Goal: Task Accomplishment & Management: Use online tool/utility

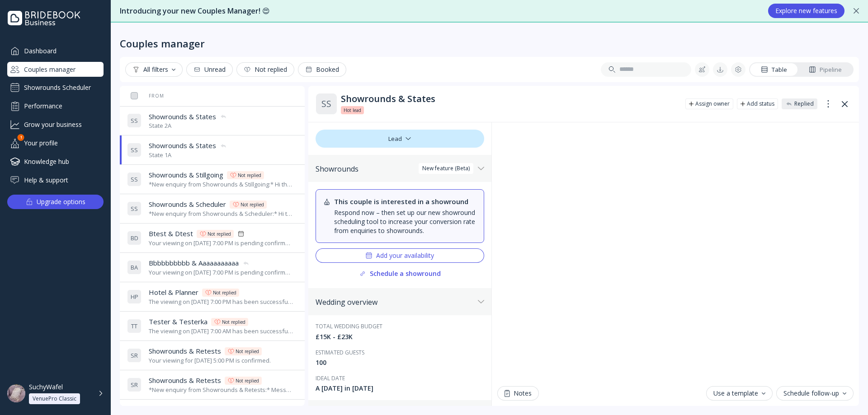
click at [230, 126] on div "S S Showrounds & States Showrounds & States State 2A" at bounding box center [210, 120] width 167 height 25
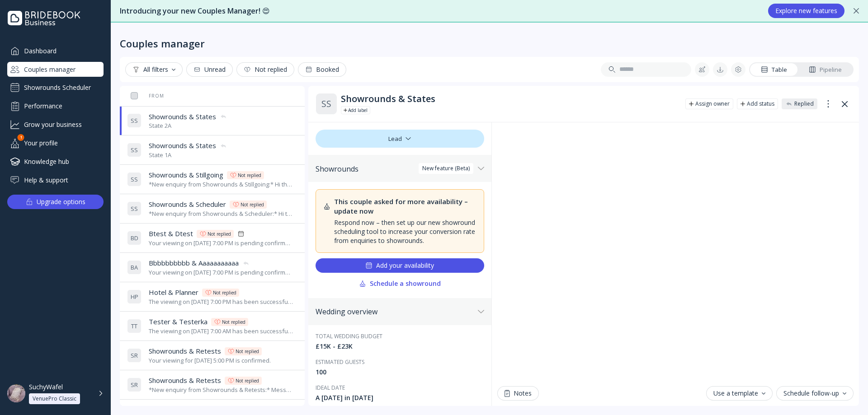
click at [269, 147] on div "S S Showrounds & States Showrounds & States State 1A" at bounding box center [210, 149] width 167 height 25
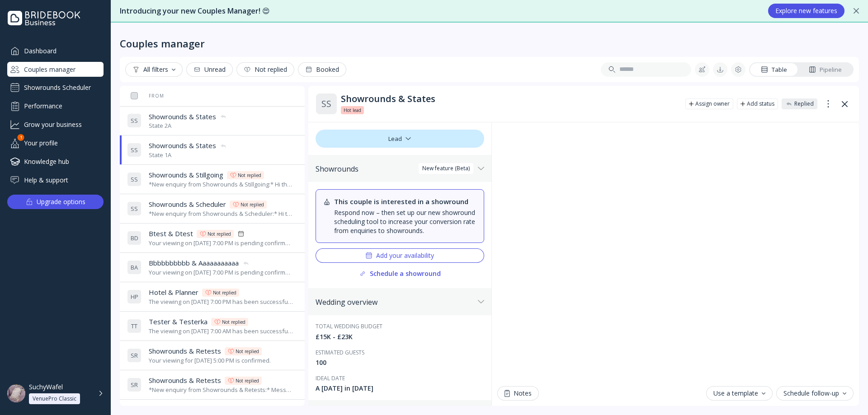
click at [268, 129] on div "S S Showrounds & States Showrounds & States State 2A" at bounding box center [210, 120] width 167 height 25
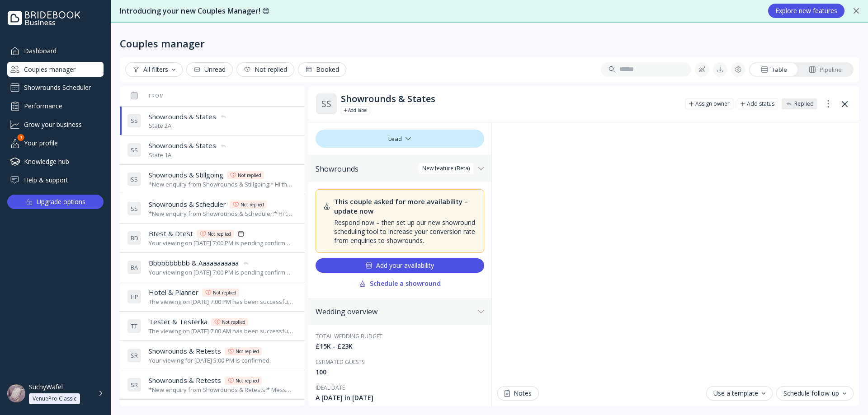
click at [254, 144] on div "S S Showrounds & States Showrounds & States State 1A" at bounding box center [210, 149] width 167 height 25
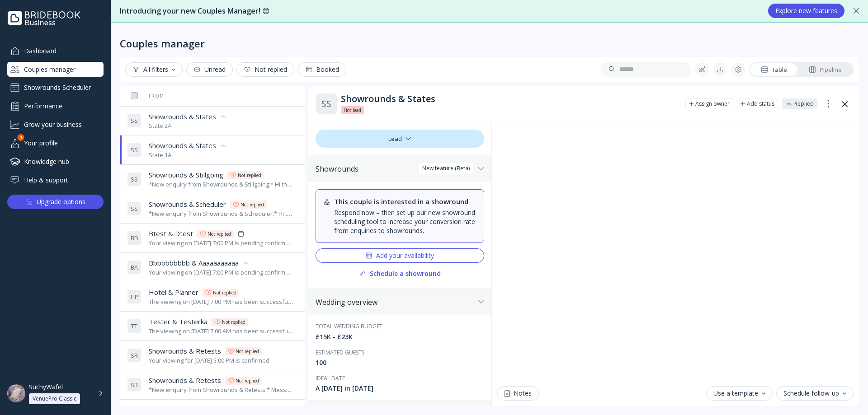
click at [253, 117] on div "S S Showrounds & States Showrounds & States State 2A" at bounding box center [210, 120] width 167 height 25
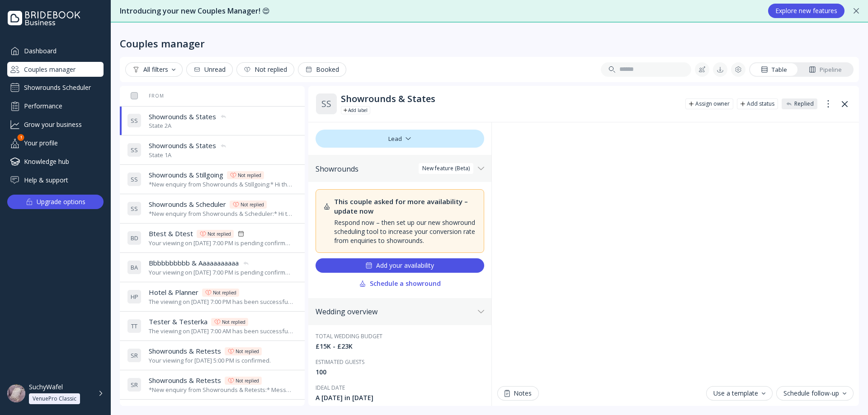
click at [234, 151] on div "S S Showrounds & States Showrounds & States State 1A" at bounding box center [210, 149] width 167 height 25
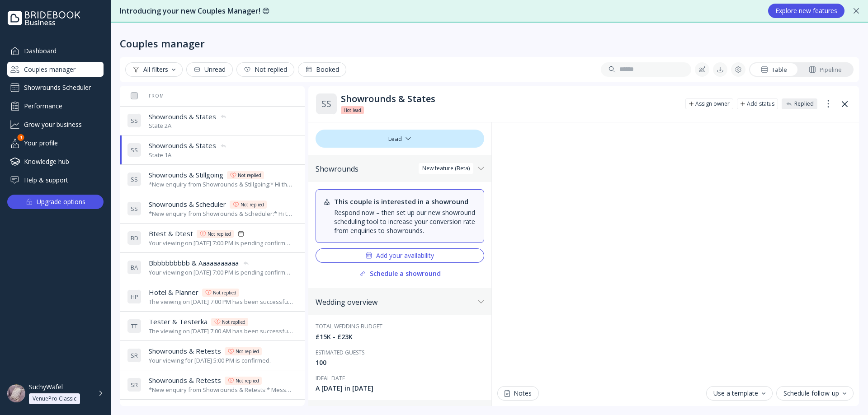
click at [250, 118] on div "S S Showrounds & States Showrounds & States State 2A" at bounding box center [210, 120] width 167 height 25
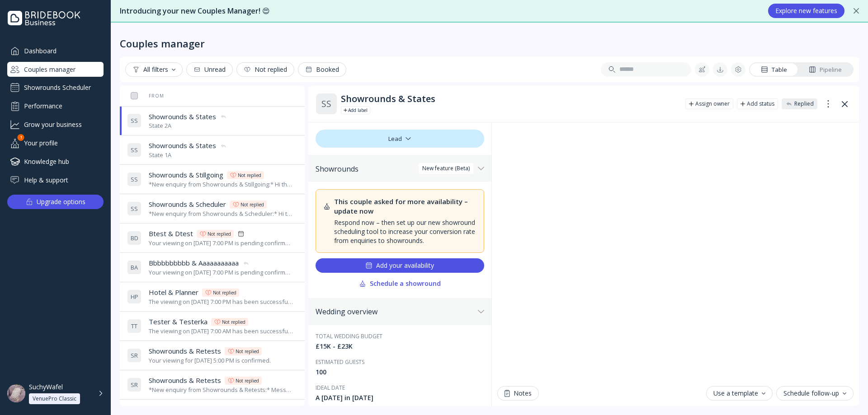
click at [265, 139] on div "S S Showrounds & States Showrounds & States State 1A" at bounding box center [210, 149] width 167 height 25
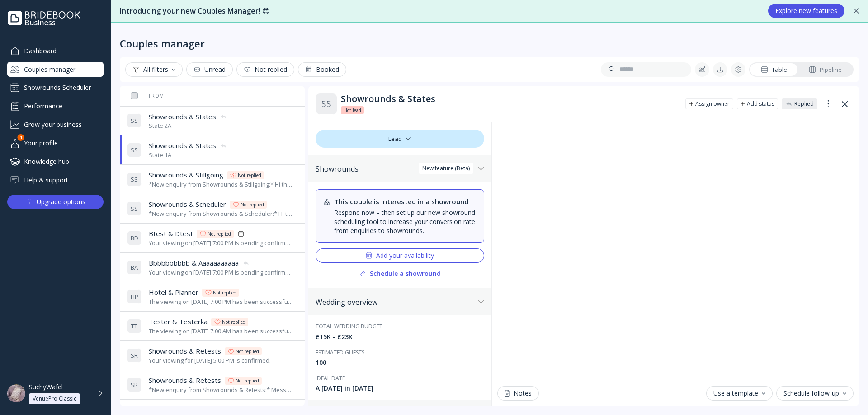
click at [255, 120] on div "S S Showrounds & States Showrounds & States State 2A" at bounding box center [210, 120] width 167 height 25
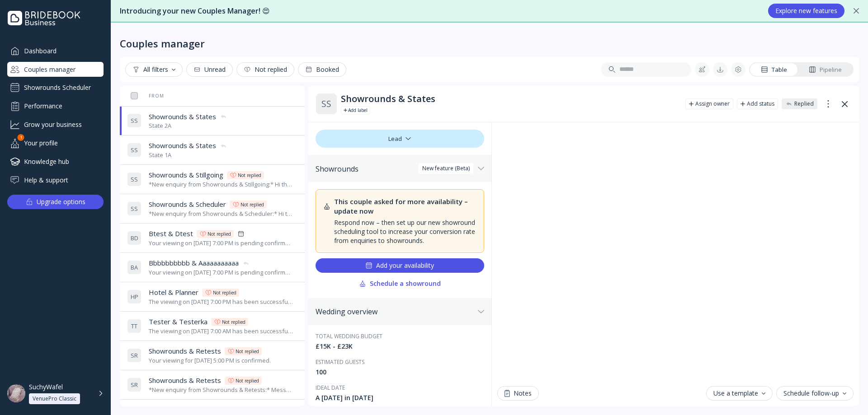
click at [251, 146] on div "S S Showrounds & States Showrounds & States State 1A" at bounding box center [210, 149] width 167 height 25
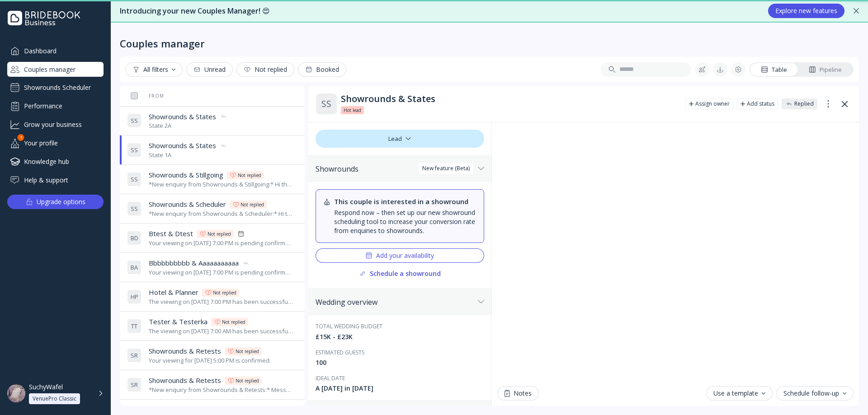
click at [256, 121] on div "S S Showrounds & States Showrounds & States State 2A" at bounding box center [210, 120] width 167 height 25
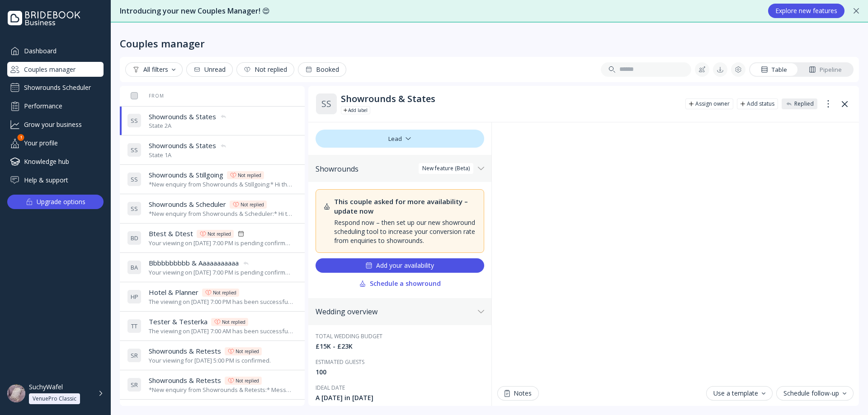
click at [267, 150] on div "S S Showrounds & States Showrounds & States State 1A" at bounding box center [210, 149] width 167 height 25
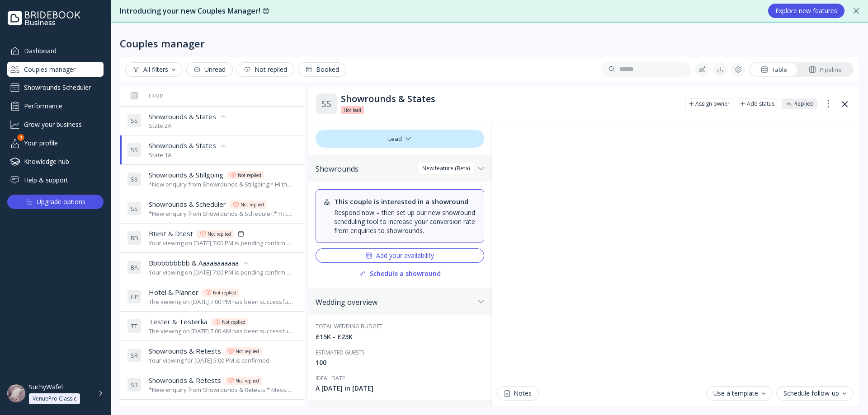
click at [234, 131] on div "S S Showrounds & States Showrounds & States State 2A" at bounding box center [210, 120] width 167 height 25
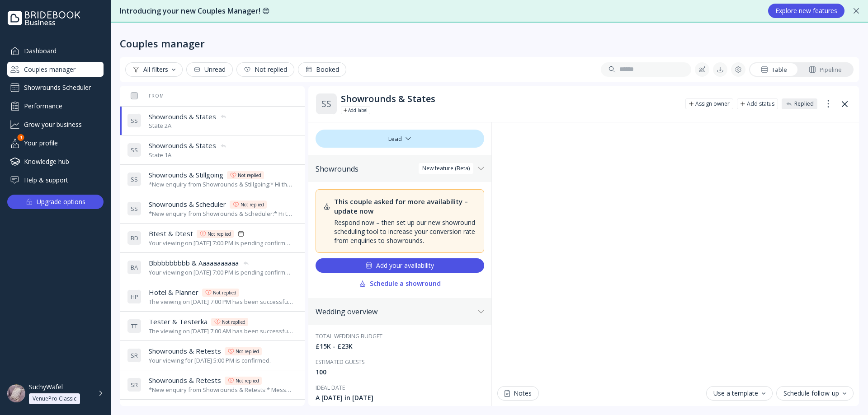
click at [213, 159] on div "State 1A" at bounding box center [188, 155] width 78 height 9
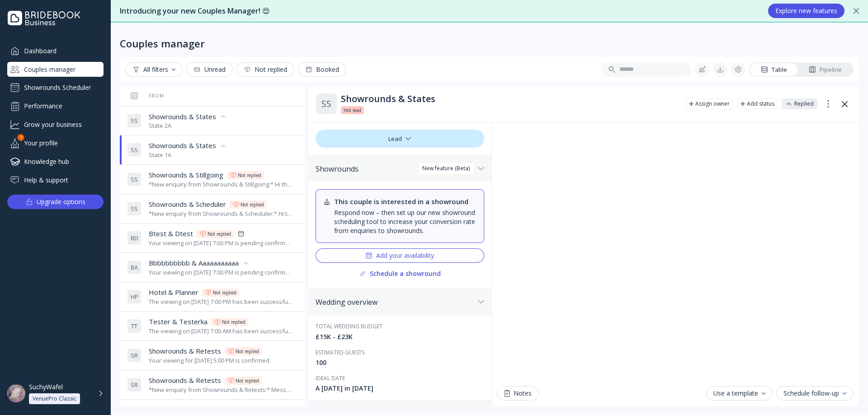
click at [259, 134] on td "S S Showrounds & States Showrounds & States State 2A" at bounding box center [228, 120] width 210 height 29
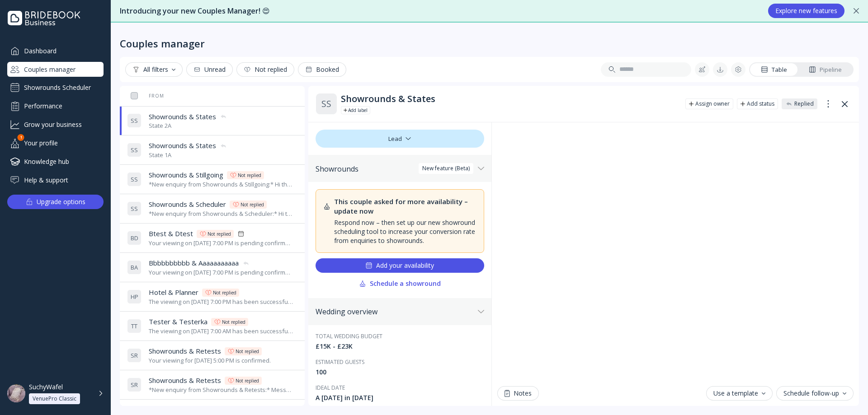
click at [218, 158] on div "State 1A" at bounding box center [188, 155] width 78 height 9
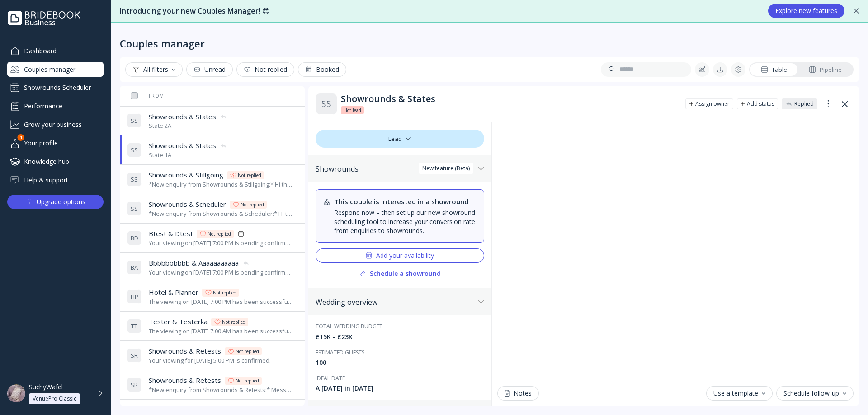
click at [201, 128] on div "State 2A" at bounding box center [188, 126] width 78 height 9
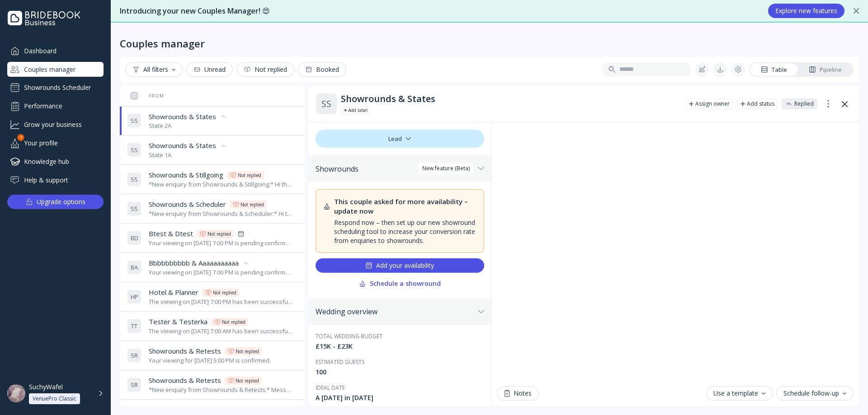
click at [191, 150] on span "Showrounds & States" at bounding box center [182, 145] width 67 height 9
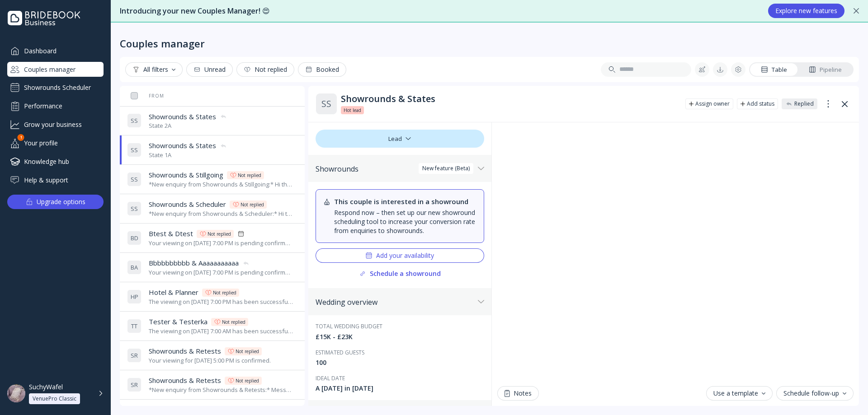
click at [228, 155] on div "S S Showrounds & States Showrounds & States State 1A" at bounding box center [210, 149] width 167 height 25
click at [191, 125] on div "State 2A" at bounding box center [188, 126] width 78 height 9
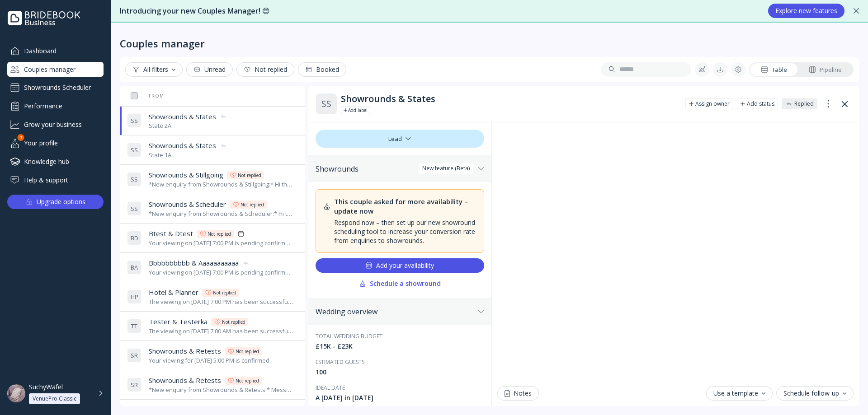
click at [65, 89] on div "Showrounds Scheduler" at bounding box center [55, 87] width 96 height 14
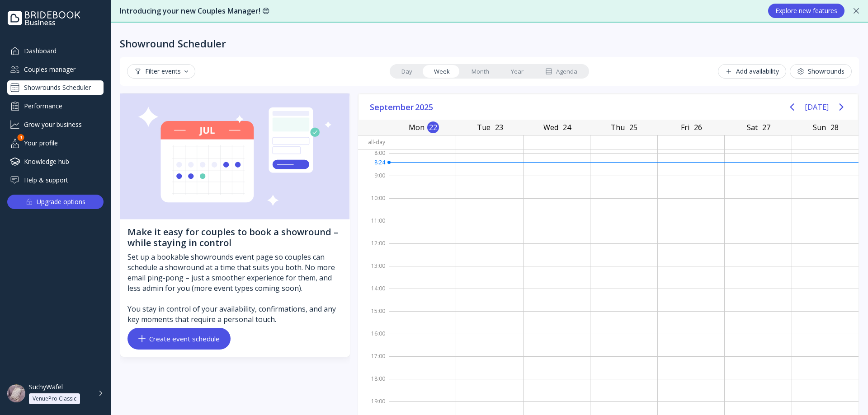
click at [77, 63] on div "Couples manager" at bounding box center [55, 69] width 96 height 15
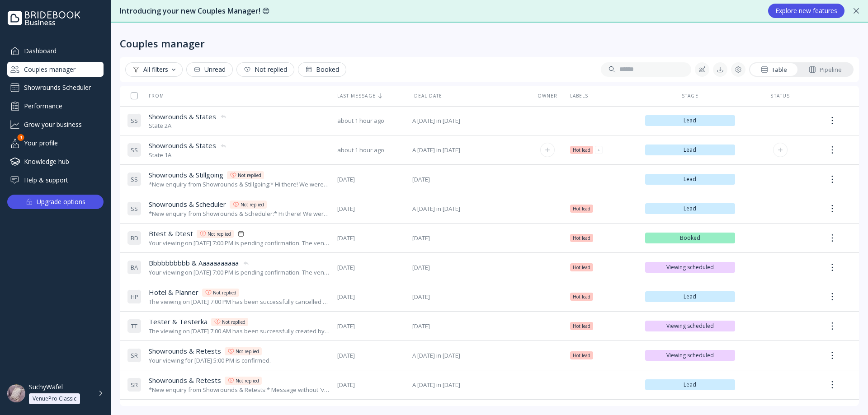
click at [293, 153] on div "S S Showrounds & States Showrounds & States State 1A" at bounding box center [228, 149] width 203 height 25
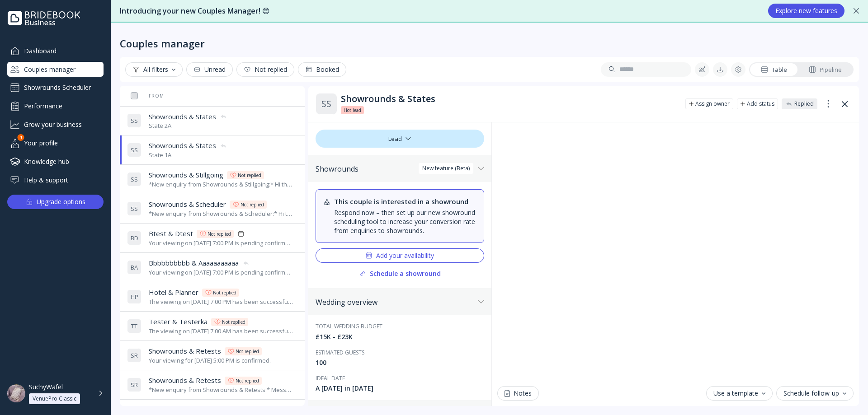
click at [275, 123] on div "S S Showrounds & States Showrounds & States State 2A" at bounding box center [210, 120] width 167 height 25
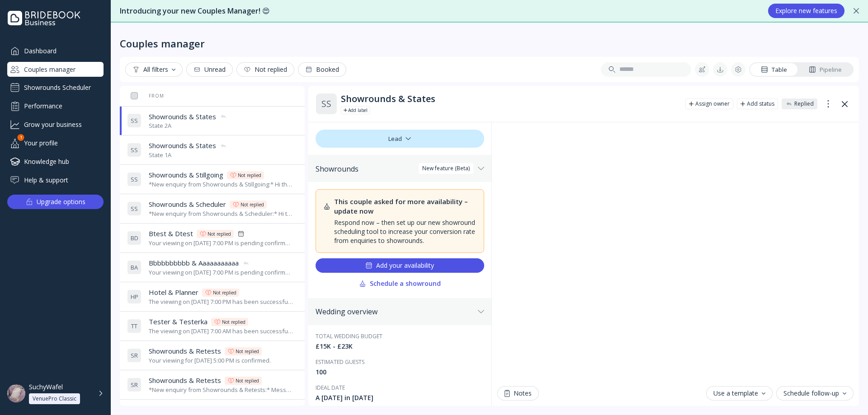
click at [270, 148] on div "S S Showrounds & States Showrounds & States State 1A" at bounding box center [210, 149] width 167 height 25
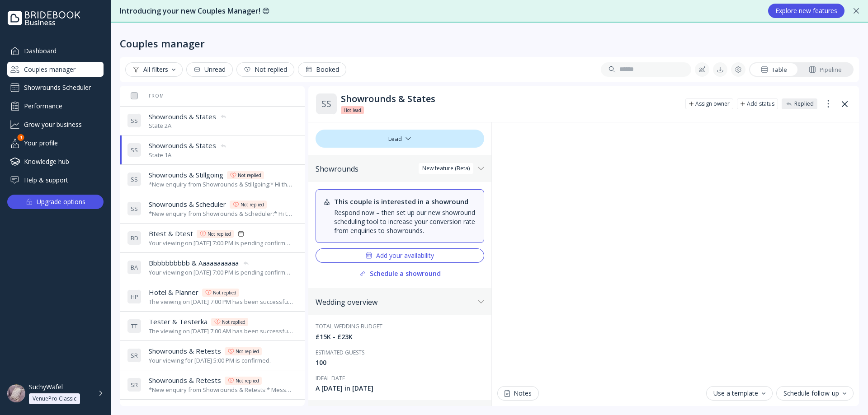
click at [180, 122] on div "State 2A" at bounding box center [188, 126] width 78 height 9
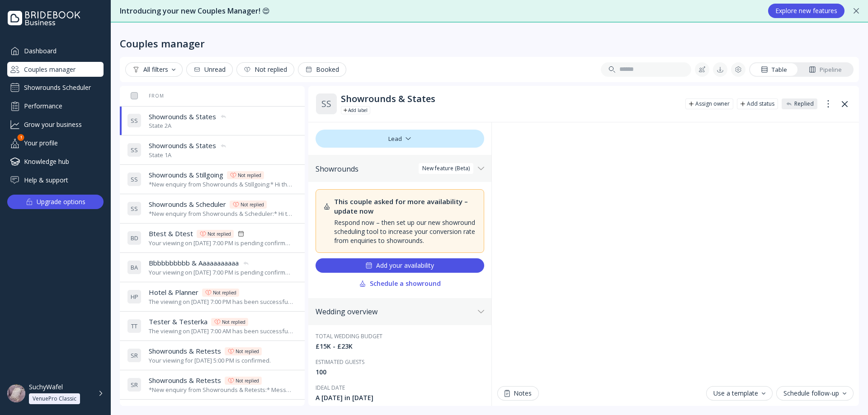
click at [212, 154] on div "State 1A" at bounding box center [188, 155] width 78 height 9
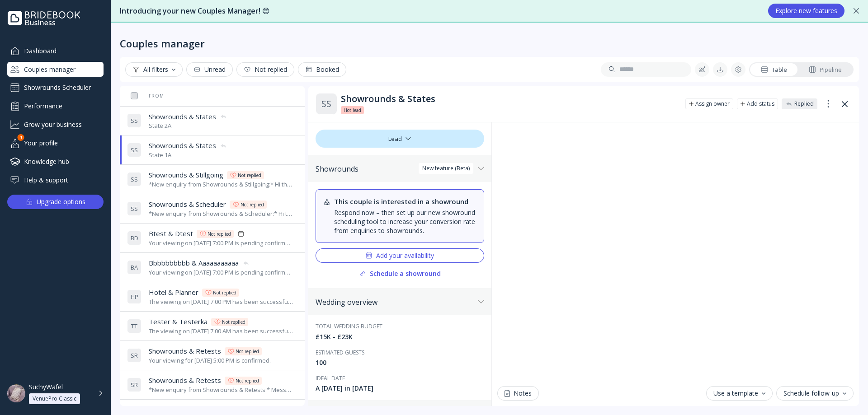
click at [251, 127] on div "S S Showrounds & States Showrounds & States State 2A" at bounding box center [210, 120] width 167 height 25
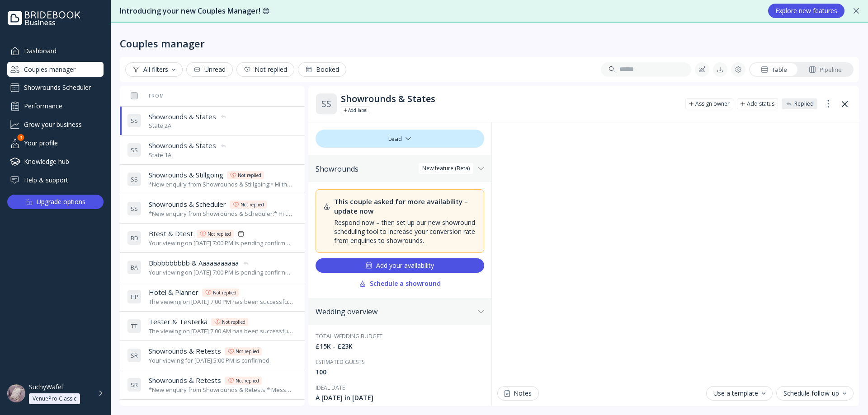
click at [234, 151] on div "S S Showrounds & States Showrounds & States State 1A" at bounding box center [210, 149] width 167 height 25
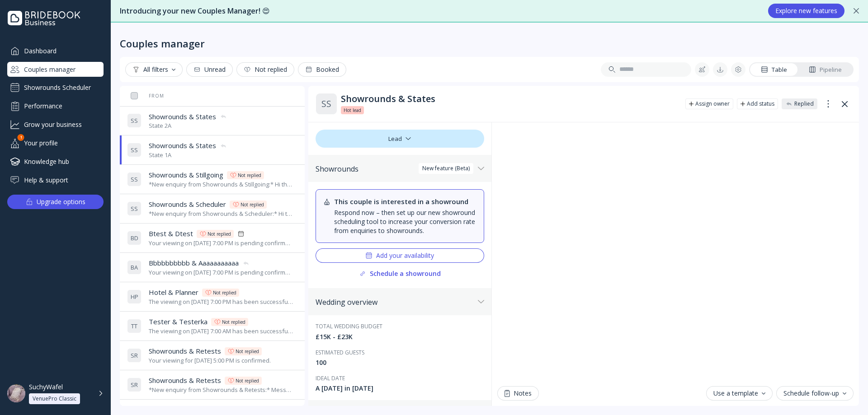
click at [251, 126] on div "S S Showrounds & States Showrounds & States State 2A" at bounding box center [210, 120] width 167 height 25
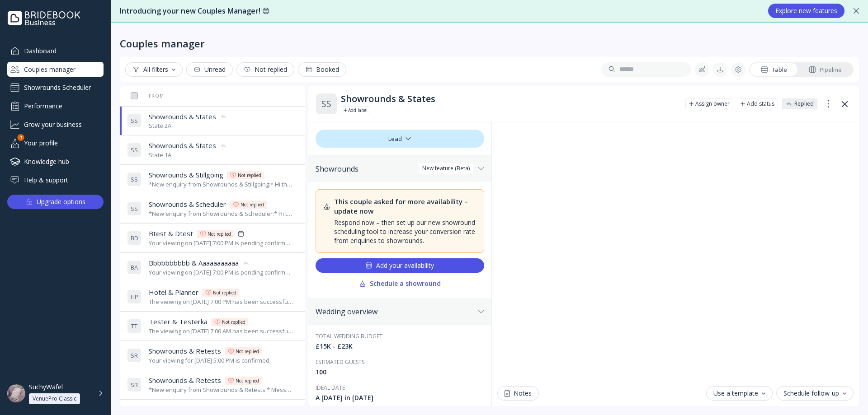
click at [252, 160] on div "S S Showrounds & States Showrounds & States State 1A" at bounding box center [210, 149] width 167 height 25
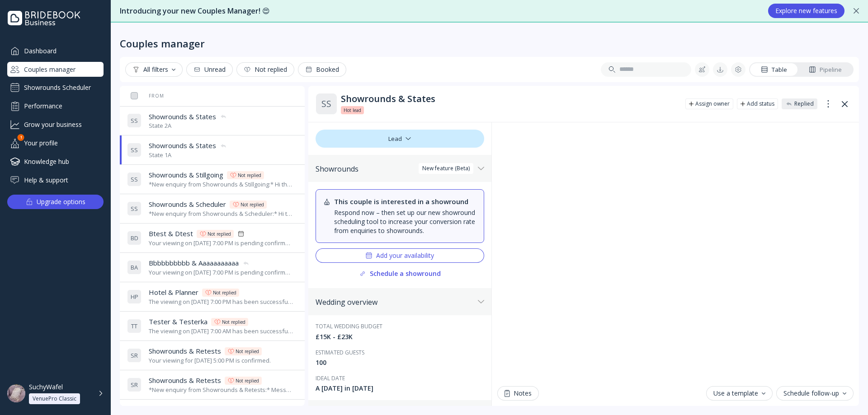
click at [258, 127] on div "S S Showrounds & States Showrounds & States State 2A" at bounding box center [210, 120] width 167 height 25
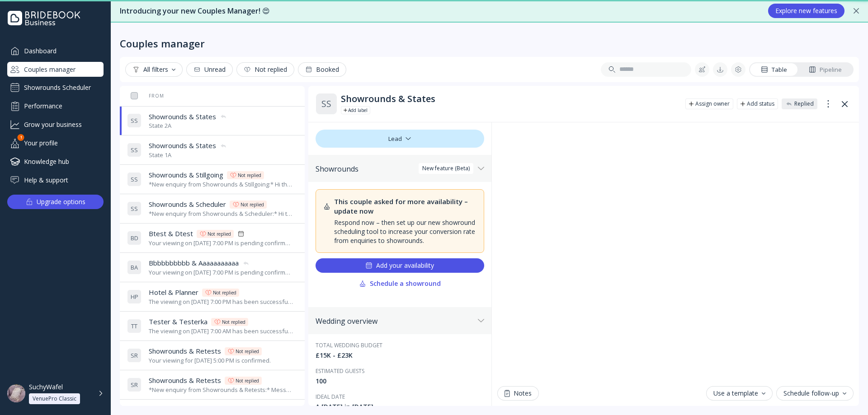
click at [255, 155] on div "S S Showrounds & States Showrounds & States State 1A" at bounding box center [210, 149] width 167 height 25
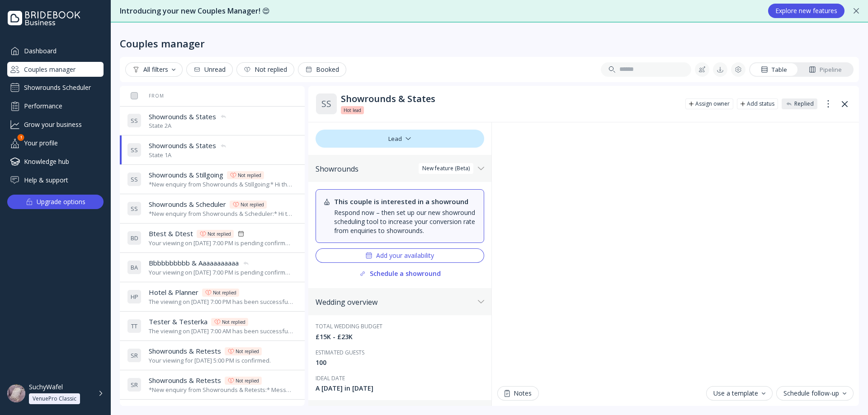
click at [259, 129] on div "S S Showrounds & States Showrounds & States State 2A" at bounding box center [210, 120] width 167 height 25
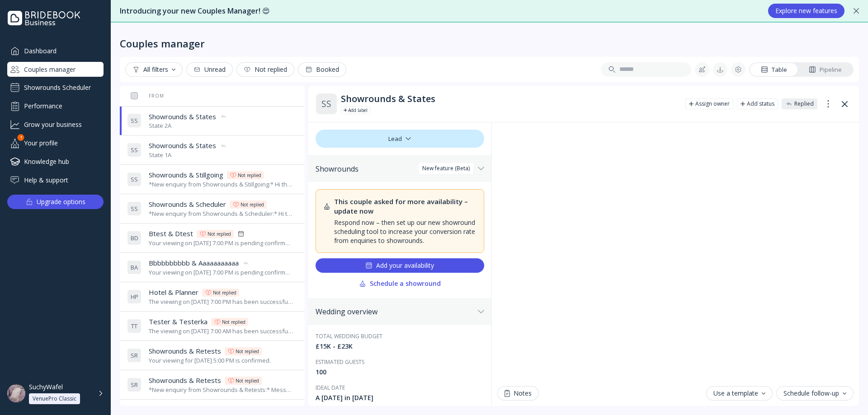
click at [51, 90] on div "Showrounds Scheduler" at bounding box center [55, 87] width 96 height 14
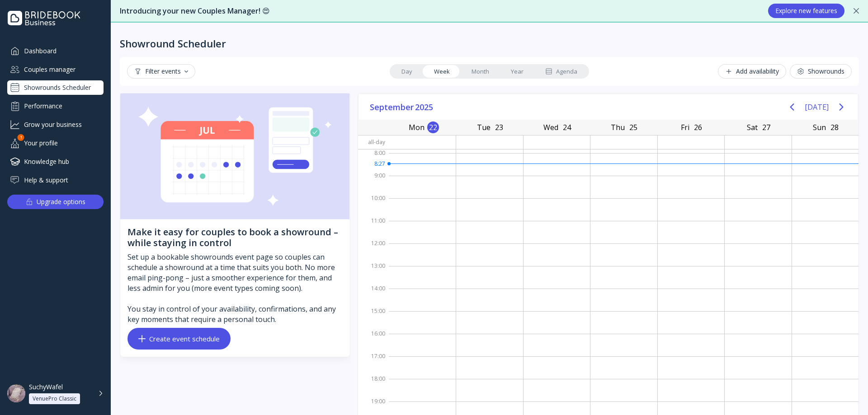
click at [186, 337] on div "Create event schedule" at bounding box center [178, 338] width 81 height 7
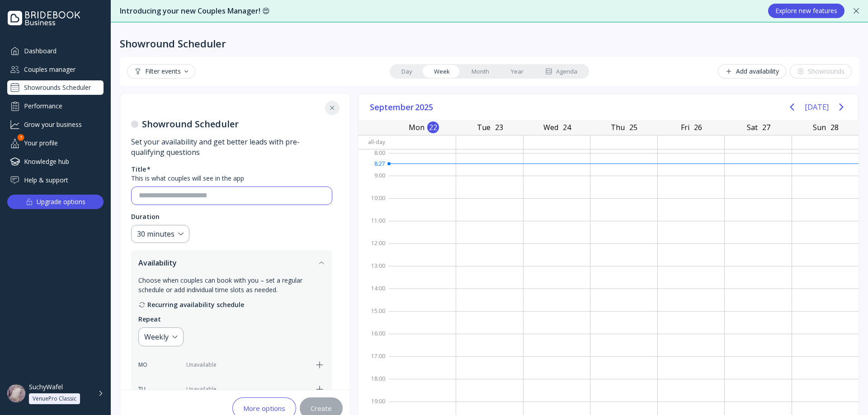
click at [208, 199] on input at bounding box center [232, 196] width 186 height 10
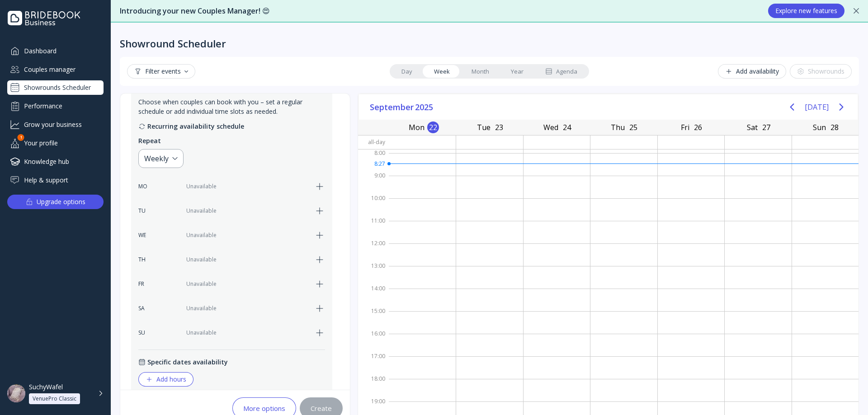
scroll to position [181, 0]
click at [319, 306] on icon "button" at bounding box center [319, 306] width 11 height 11
click at [210, 311] on div "09:00" at bounding box center [202, 306] width 20 height 11
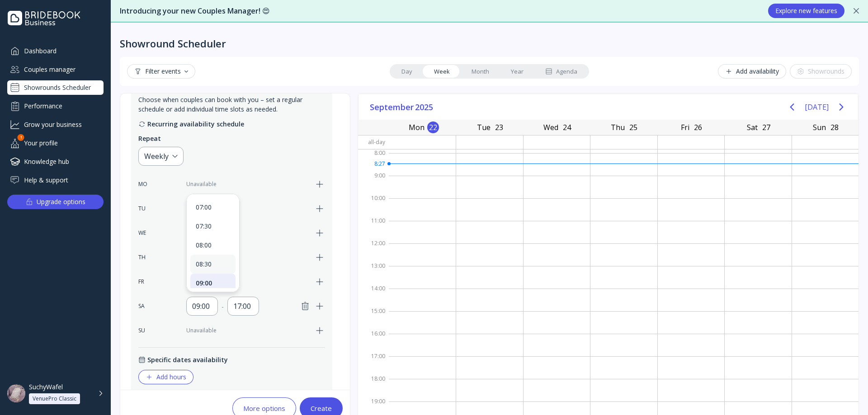
scroll to position [271, 0]
click at [216, 248] on div "08:00" at bounding box center [212, 240] width 45 height 19
click at [246, 301] on div "17:00" at bounding box center [243, 306] width 20 height 11
click at [255, 250] on div "09:00" at bounding box center [253, 245] width 45 height 19
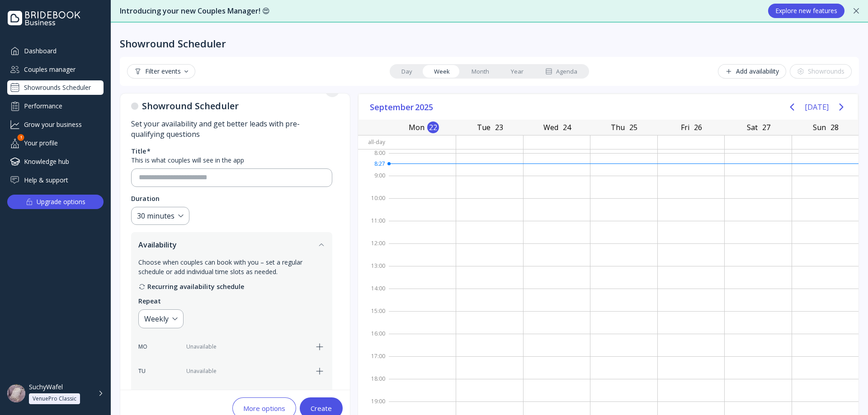
scroll to position [0, 0]
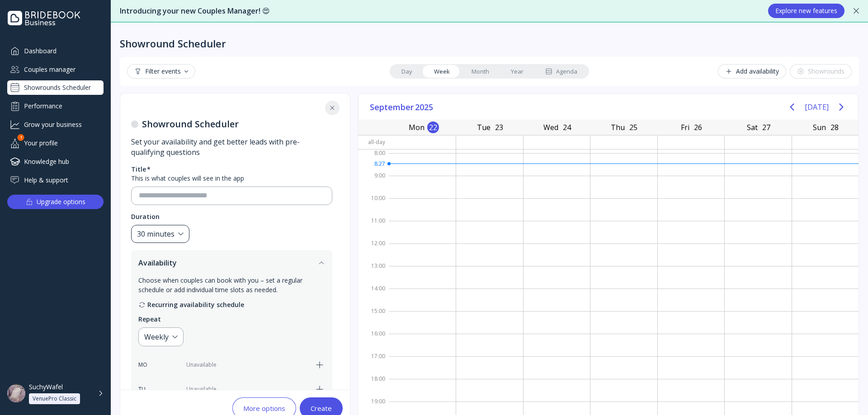
click at [182, 237] on div "30 minutes" at bounding box center [160, 234] width 58 height 19
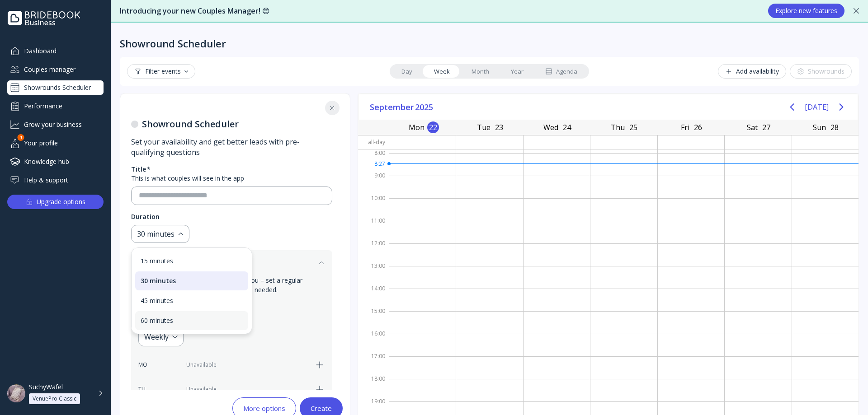
click at [178, 320] on div "60 minutes" at bounding box center [192, 321] width 102 height 8
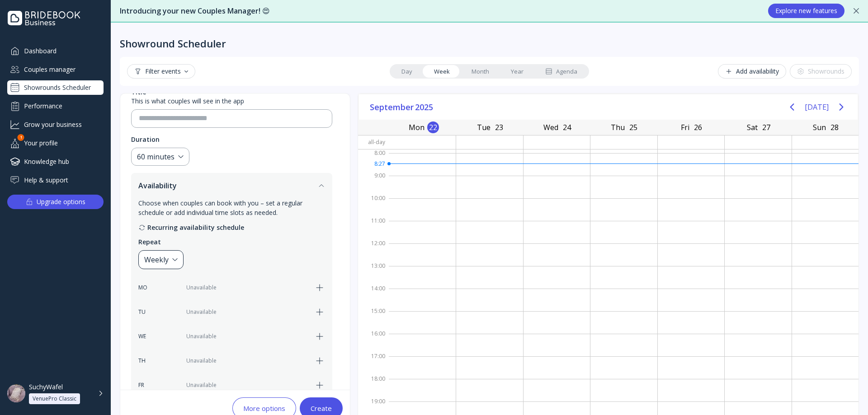
scroll to position [90, 0]
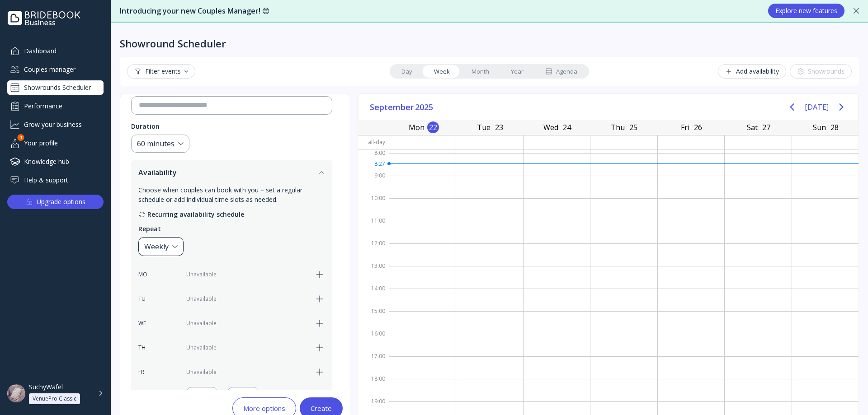
click at [171, 243] on div "Weekly" at bounding box center [160, 246] width 45 height 19
click at [171, 249] on div "Weekly" at bounding box center [160, 246] width 45 height 19
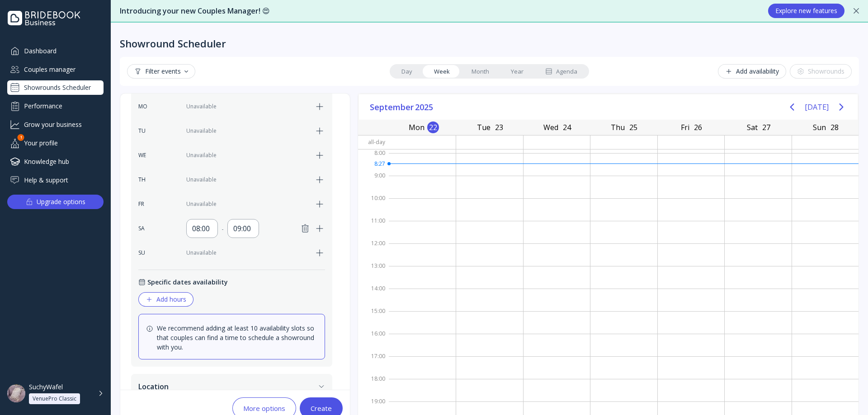
scroll to position [263, 0]
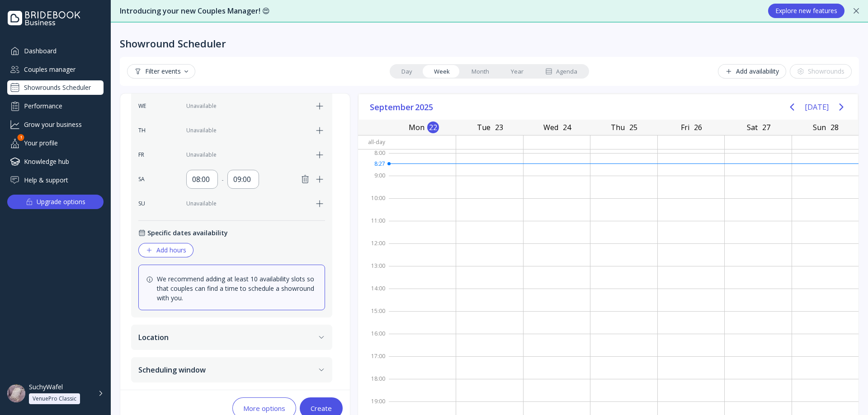
click at [184, 330] on button "Location" at bounding box center [231, 337] width 201 height 25
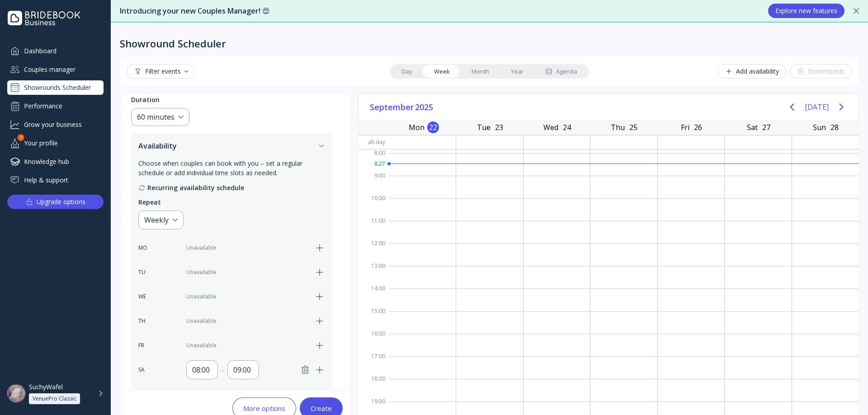
scroll to position [95, 0]
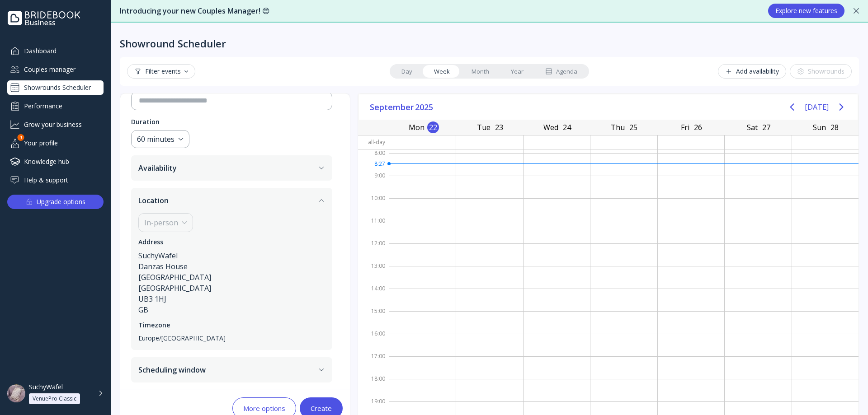
click at [222, 207] on button "Location" at bounding box center [231, 200] width 201 height 25
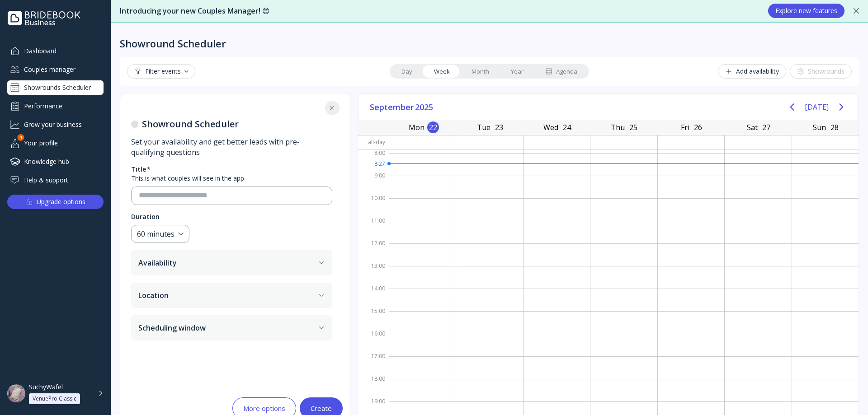
click at [313, 405] on div "Create" at bounding box center [321, 408] width 21 height 7
click at [247, 192] on input at bounding box center [232, 196] width 186 height 10
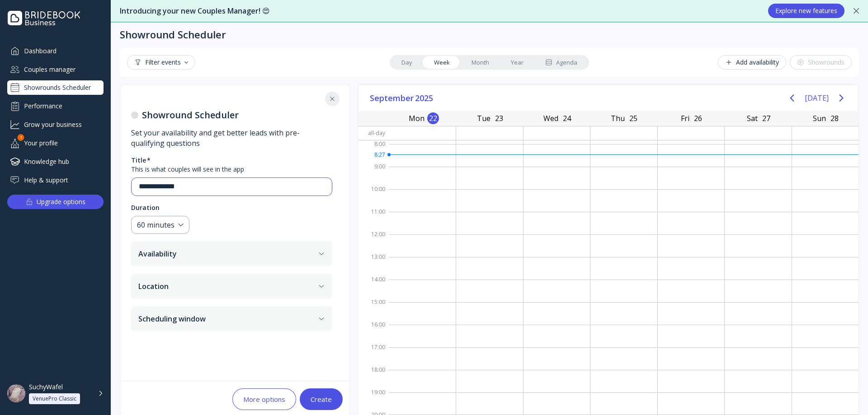
scroll to position [21, 0]
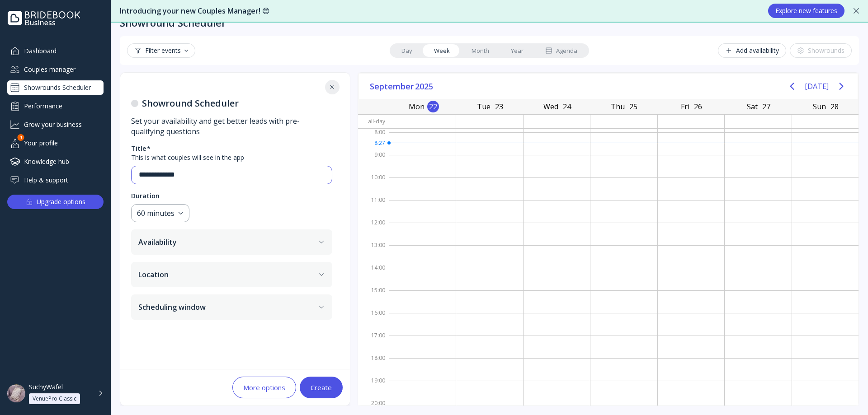
type input "**********"
click at [329, 381] on button "Create" at bounding box center [321, 388] width 43 height 22
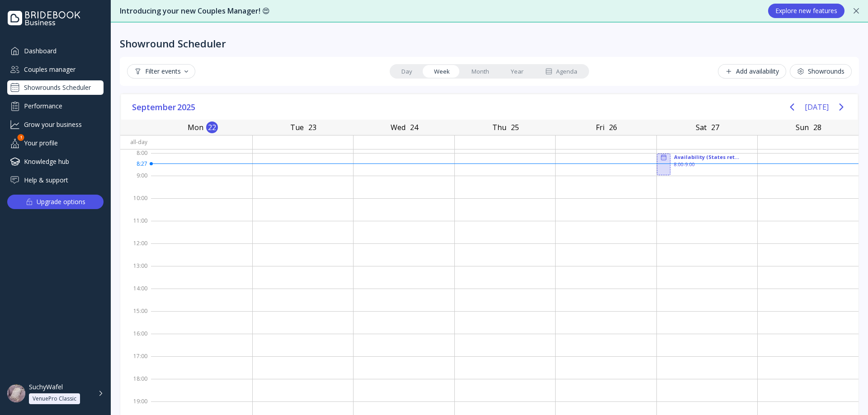
click at [476, 71] on link "Month" at bounding box center [480, 71] width 39 height 13
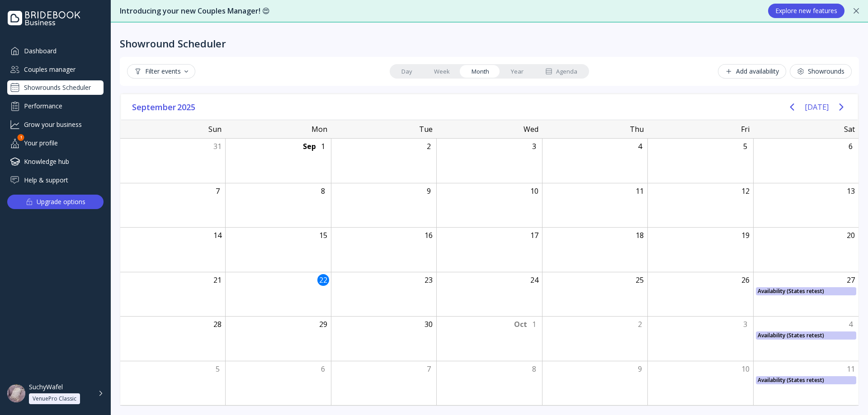
click at [440, 69] on link "Week" at bounding box center [442, 71] width 38 height 13
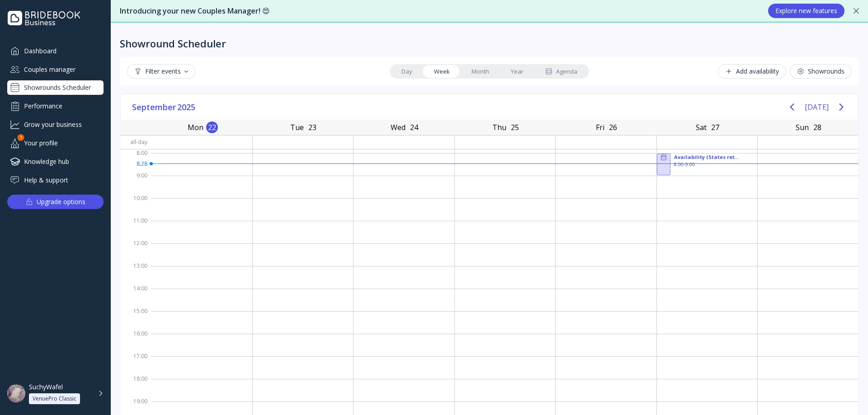
click at [474, 69] on link "Month" at bounding box center [480, 71] width 39 height 13
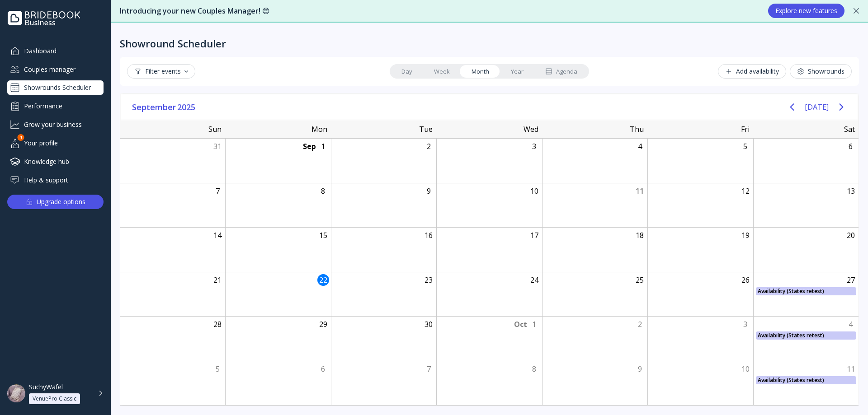
click at [439, 71] on link "Week" at bounding box center [442, 71] width 38 height 13
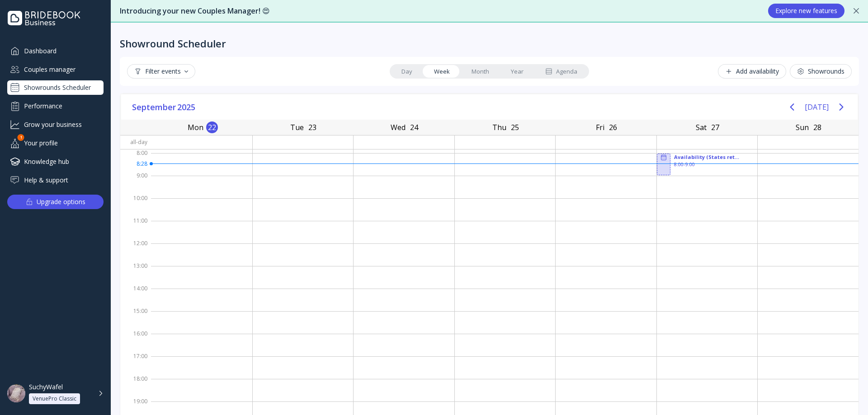
click at [465, 68] on link "Month" at bounding box center [480, 71] width 39 height 13
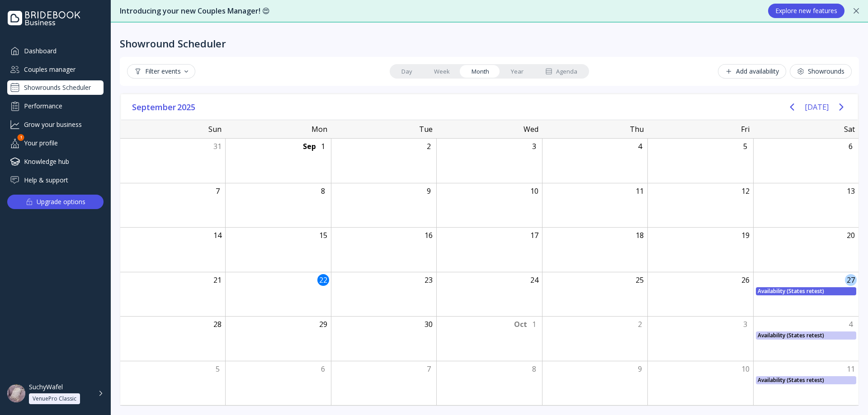
click at [802, 293] on div "Availability (States retest) Availability (States retest), Start: [DATE], End: …" at bounding box center [805, 292] width 105 height 8
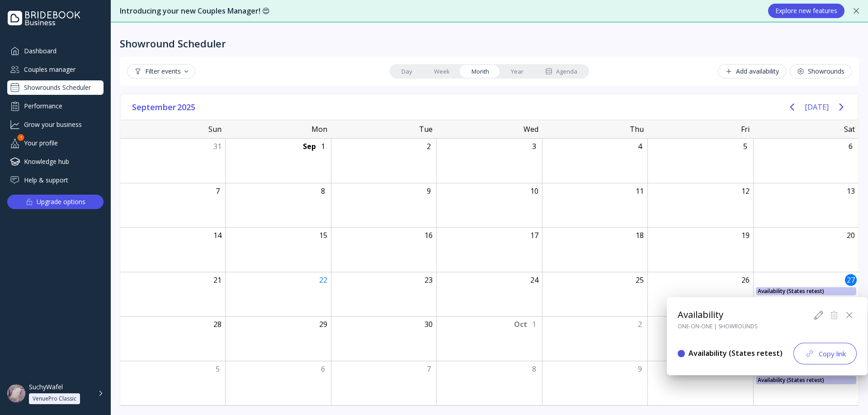
click at [819, 313] on icon at bounding box center [818, 315] width 11 height 11
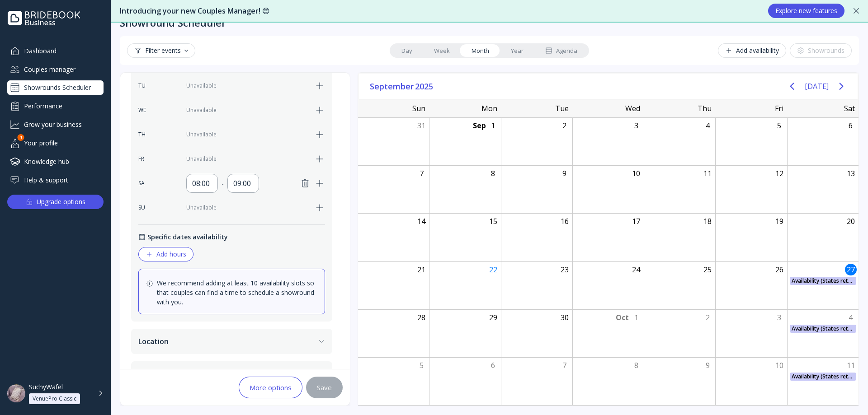
scroll to position [172, 0]
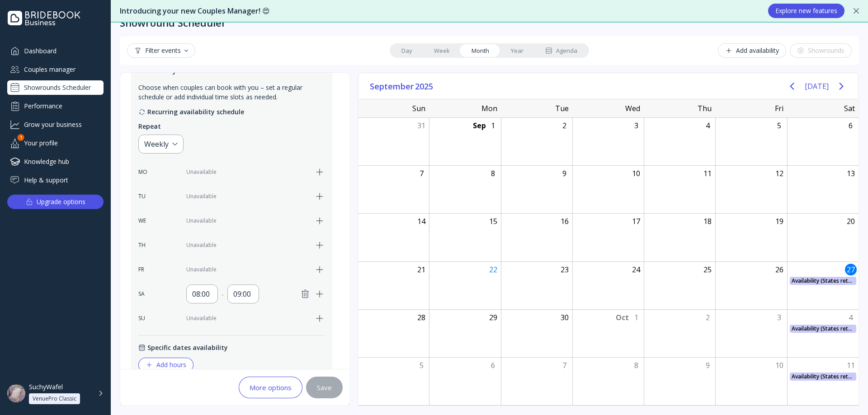
click at [304, 292] on icon "button" at bounding box center [305, 294] width 11 height 11
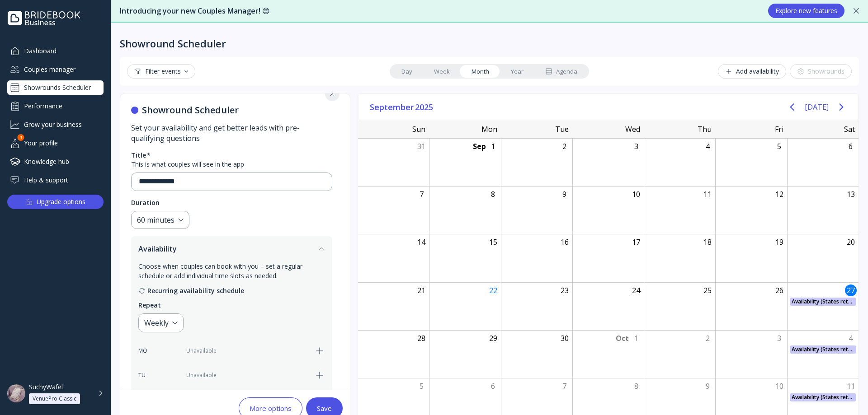
scroll to position [0, 0]
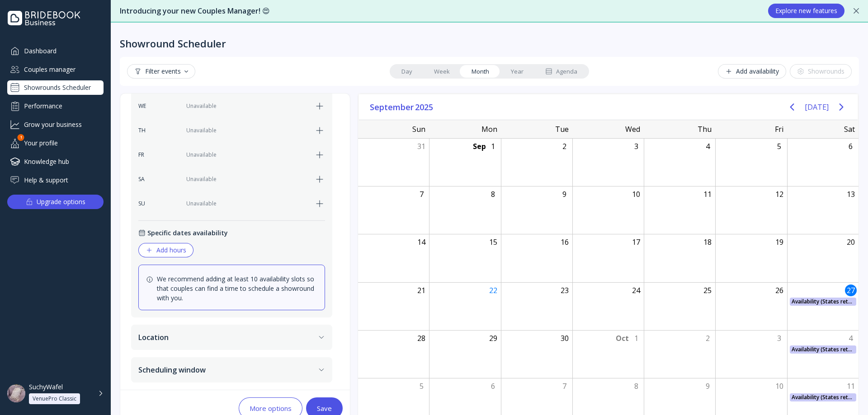
click at [186, 253] on div "Add hours" at bounding box center [166, 250] width 41 height 7
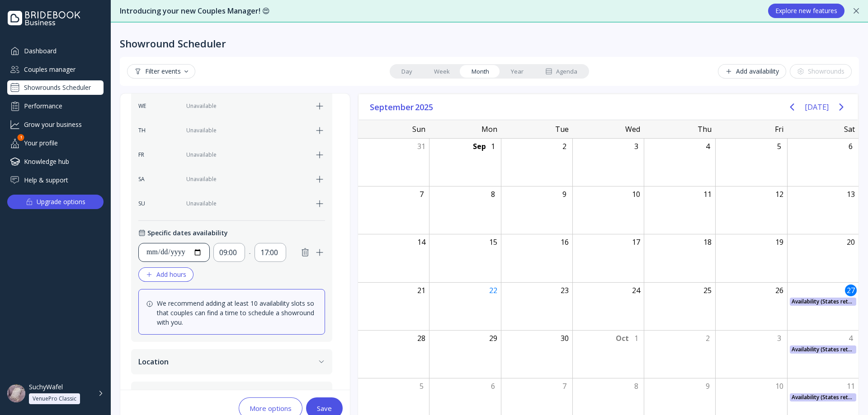
click at [202, 253] on input "**********" at bounding box center [174, 252] width 56 height 11
type input "**********"
click at [280, 252] on div "17:00" at bounding box center [270, 252] width 20 height 11
click at [292, 299] on div "10:00" at bounding box center [289, 299] width 34 height 8
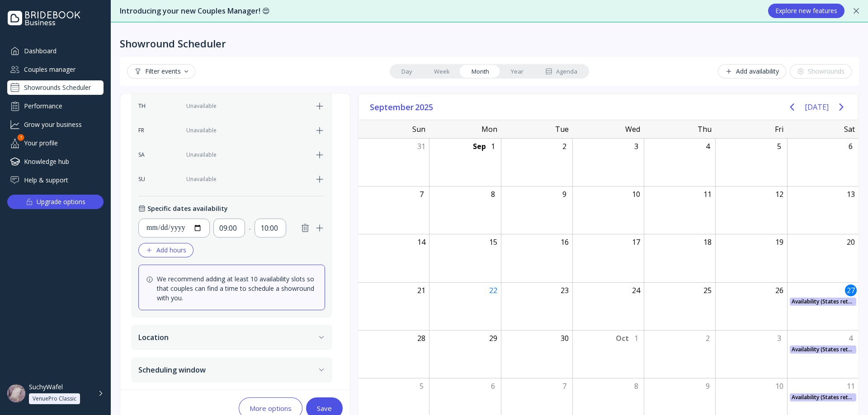
click at [334, 401] on button "Save" at bounding box center [324, 409] width 37 height 22
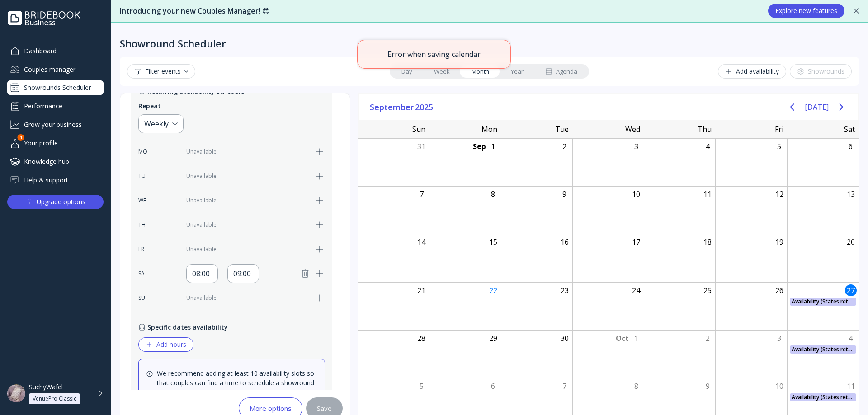
scroll to position [308, 0]
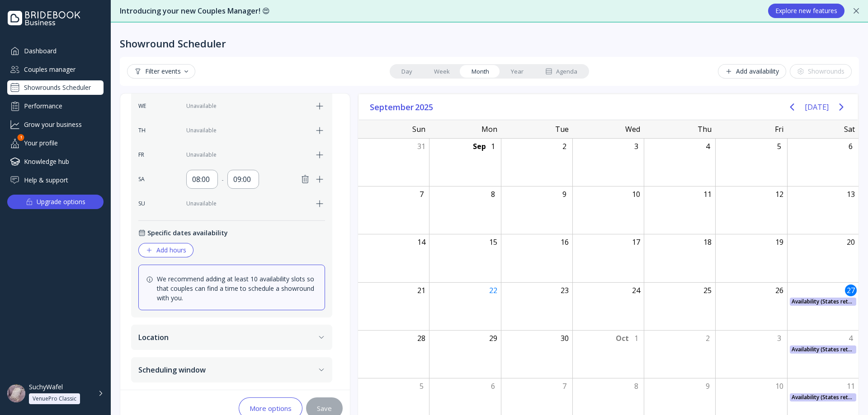
click at [305, 179] on icon "button" at bounding box center [305, 179] width 11 height 11
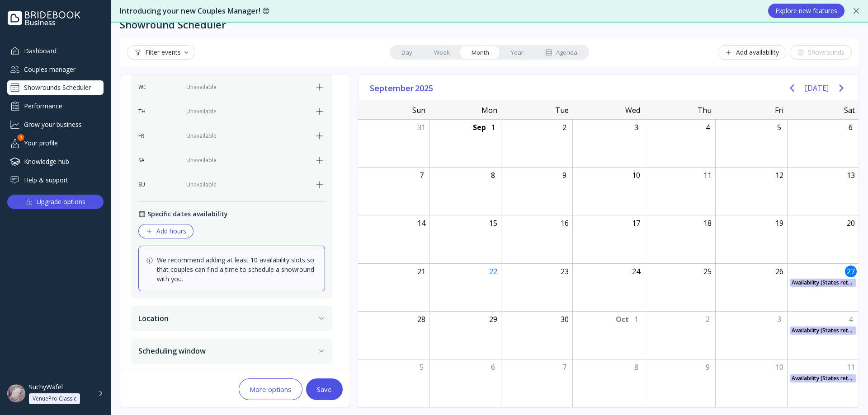
scroll to position [21, 0]
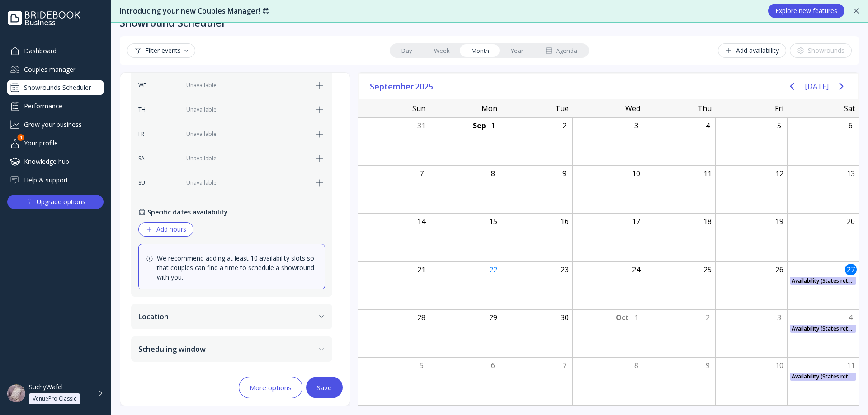
click at [172, 222] on div "Specific dates availability Add hours" at bounding box center [231, 221] width 187 height 29
click at [174, 228] on div "Add hours" at bounding box center [166, 229] width 41 height 7
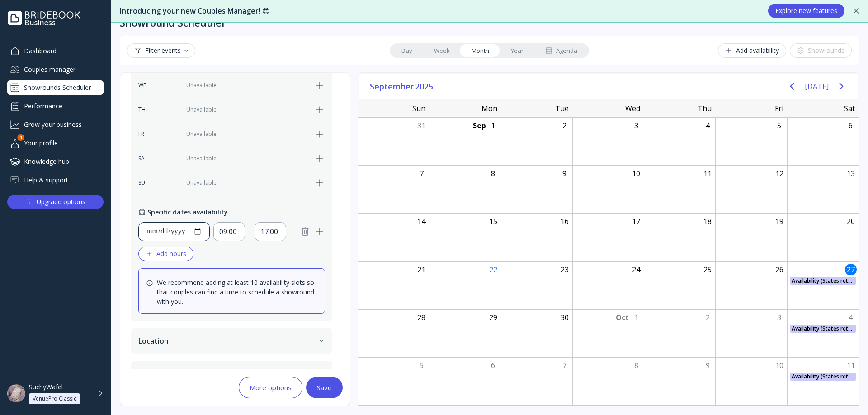
click at [202, 227] on input "**********" at bounding box center [174, 231] width 56 height 11
click at [202, 230] on input "**********" at bounding box center [174, 231] width 56 height 11
type input "**********"
click at [276, 235] on div "17:00" at bounding box center [270, 231] width 20 height 11
click at [285, 277] on div "10:00" at bounding box center [289, 278] width 34 height 8
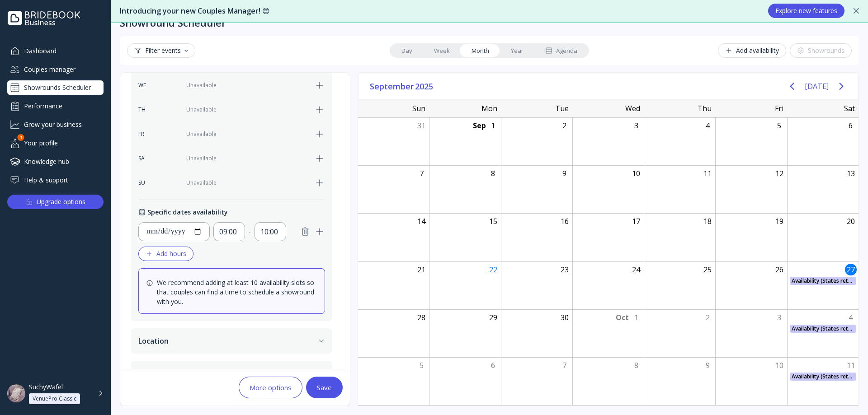
click at [318, 230] on icon "button" at bounding box center [319, 231] width 11 height 11
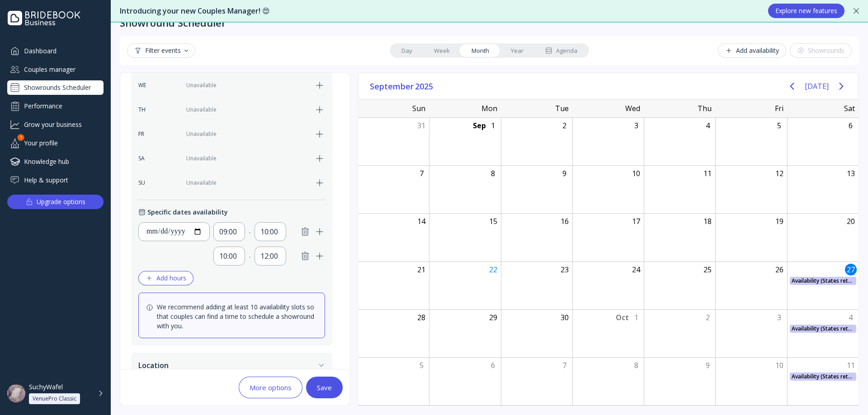
click at [307, 255] on icon "button" at bounding box center [305, 256] width 11 height 11
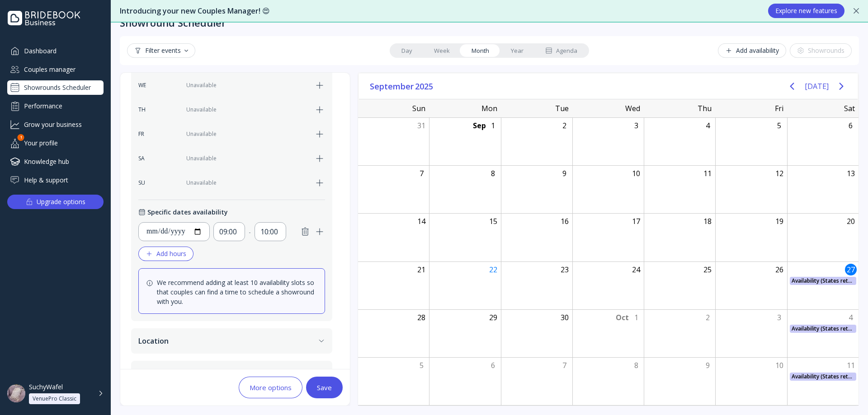
click at [325, 384] on div "Save" at bounding box center [324, 387] width 15 height 7
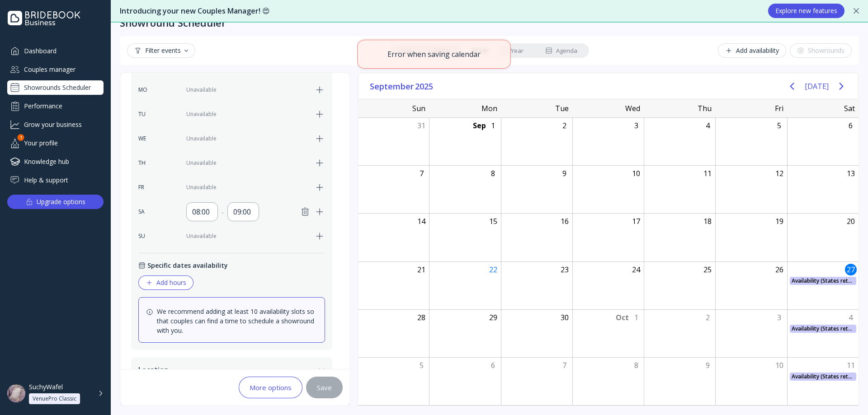
scroll to position [127, 0]
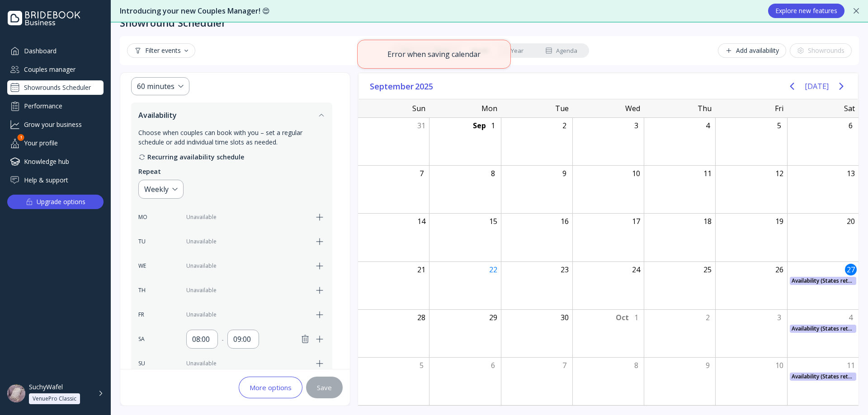
click at [303, 339] on icon "button" at bounding box center [305, 339] width 11 height 11
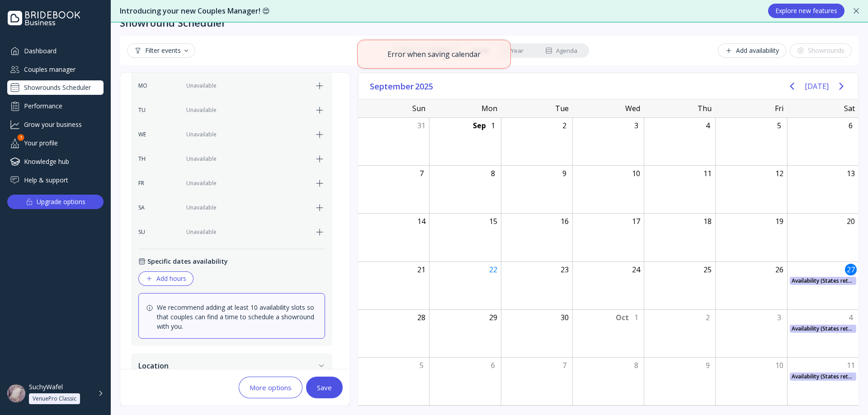
scroll to position [263, 0]
click at [330, 391] on div "Save" at bounding box center [324, 387] width 15 height 7
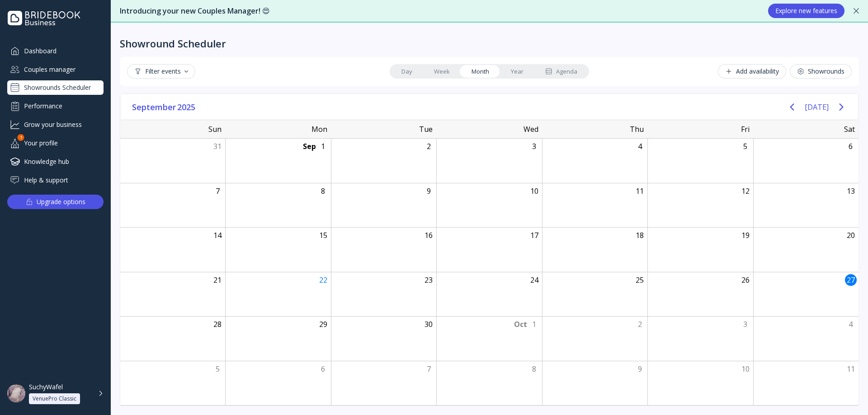
click at [62, 89] on div "Showrounds Scheduler" at bounding box center [55, 87] width 96 height 14
click at [740, 75] on button "Add availability" at bounding box center [752, 71] width 68 height 14
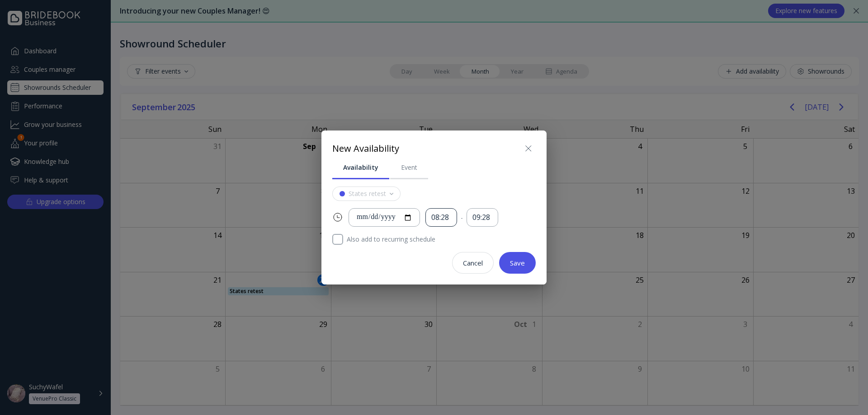
click at [445, 219] on div "08:28" at bounding box center [441, 217] width 20 height 10
drag, startPoint x: 461, startPoint y: 319, endPoint x: 487, endPoint y: 278, distance: 48.2
click at [461, 319] on div "09:00" at bounding box center [460, 316] width 34 height 8
click at [498, 211] on div "09:28" at bounding box center [483, 217] width 32 height 19
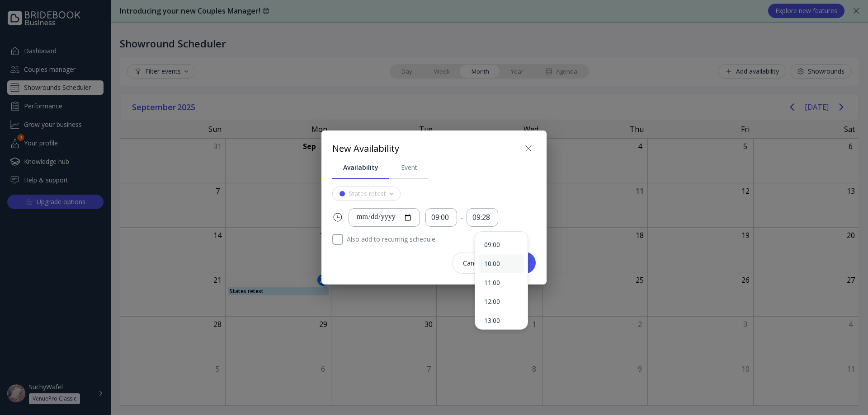
click at [495, 259] on div "10:00" at bounding box center [501, 264] width 45 height 19
click at [527, 147] on icon at bounding box center [528, 148] width 5 height 5
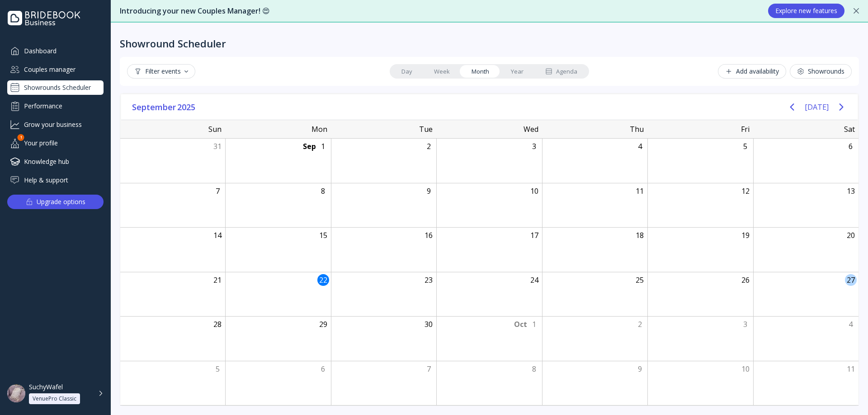
click at [820, 296] on div "27" at bounding box center [805, 295] width 105 height 44
click at [824, 286] on div "27" at bounding box center [805, 295] width 105 height 44
click at [740, 66] on button "Add availability" at bounding box center [752, 71] width 68 height 14
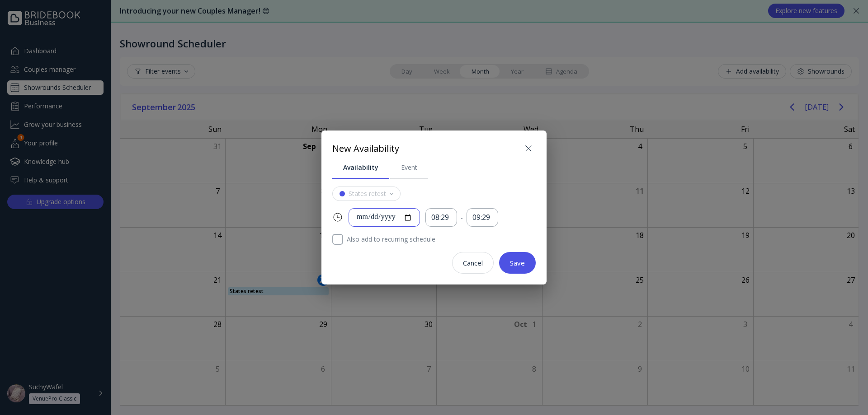
click at [412, 220] on input "**********" at bounding box center [384, 217] width 56 height 10
type input "**********"
click at [448, 214] on div "08:29" at bounding box center [441, 217] width 20 height 10
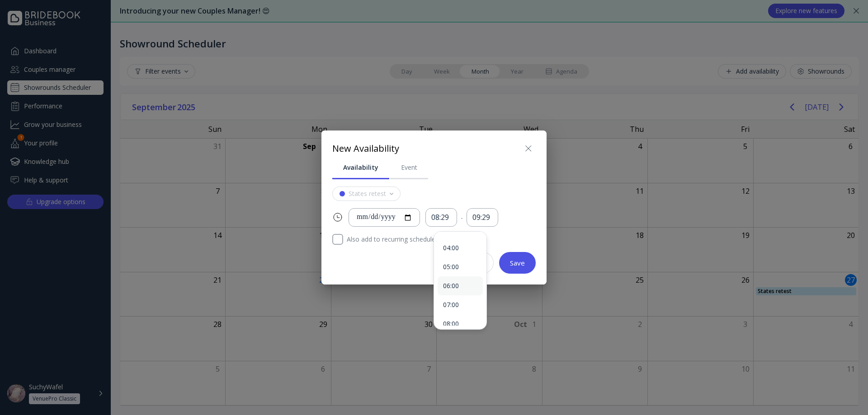
scroll to position [90, 0]
click at [460, 321] on div "09:00" at bounding box center [460, 325] width 45 height 19
click at [482, 222] on div "09:29" at bounding box center [482, 217] width 20 height 10
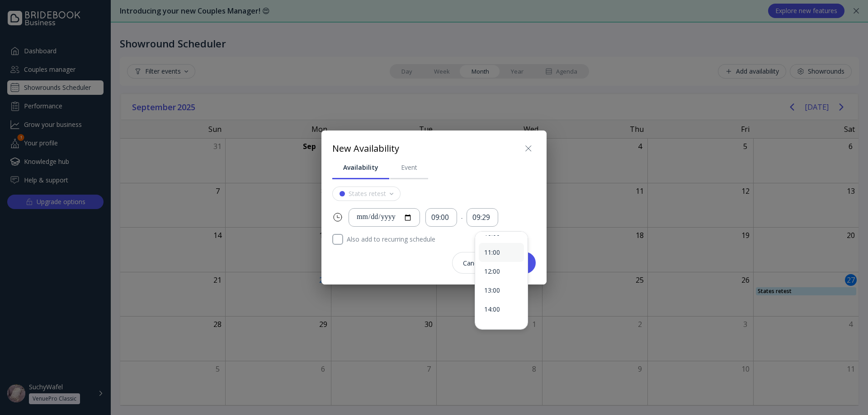
scroll to position [0, 0]
click at [501, 263] on div "10:00" at bounding box center [501, 264] width 34 height 8
click at [523, 267] on div "Save" at bounding box center [517, 262] width 15 height 7
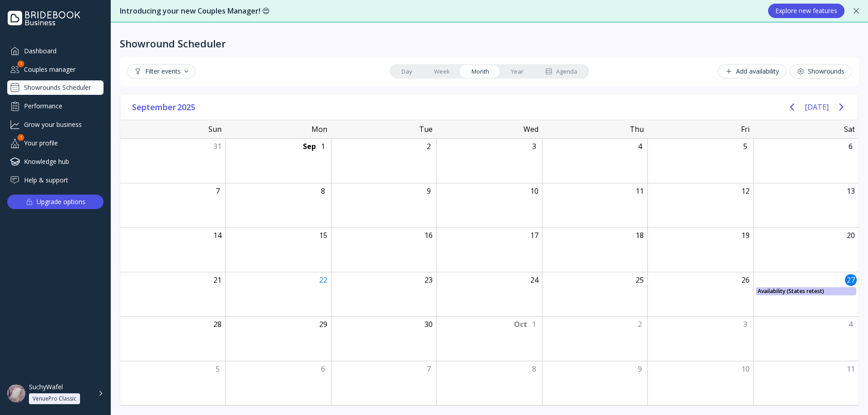
click at [56, 72] on div "Couples manager" at bounding box center [55, 69] width 96 height 15
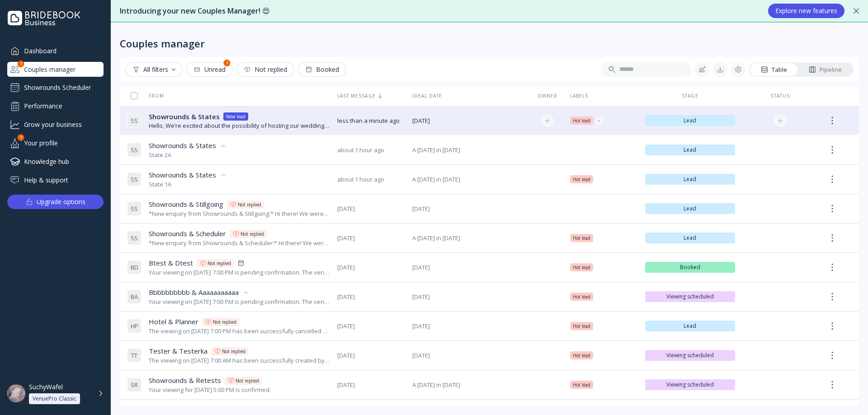
click at [191, 131] on div "S S Showrounds & States Showrounds & States New lead Hello, We’re excited about…" at bounding box center [228, 120] width 203 height 25
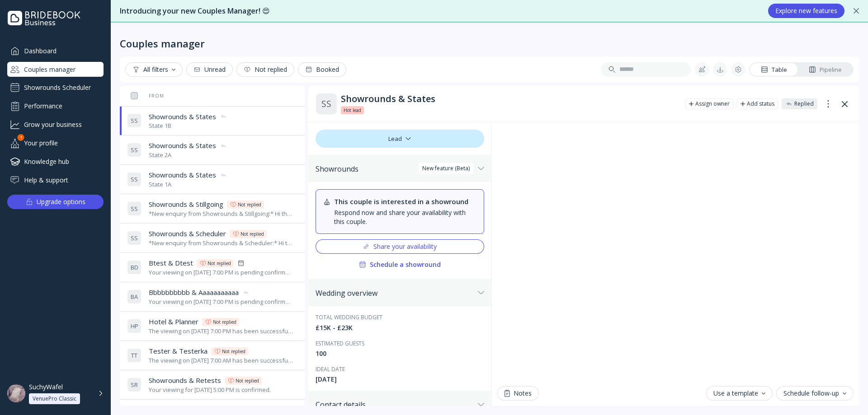
click at [218, 160] on div "S S Showrounds & States Showrounds & States State 2A" at bounding box center [210, 149] width 167 height 25
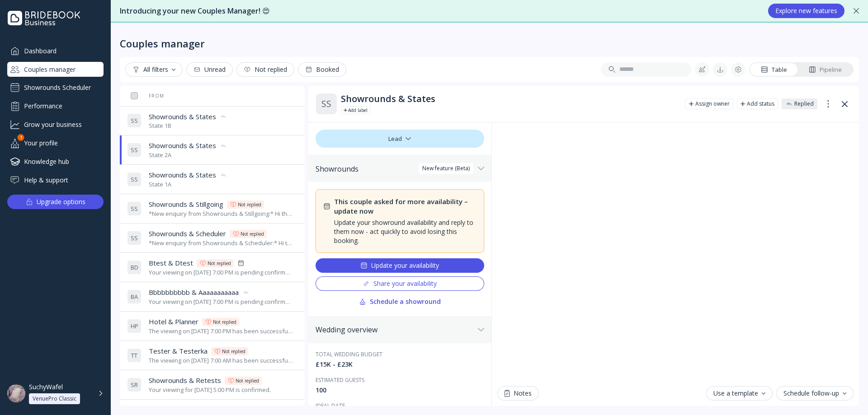
click at [234, 175] on div "S S Showrounds & States Showrounds & States State 1A" at bounding box center [210, 179] width 167 height 25
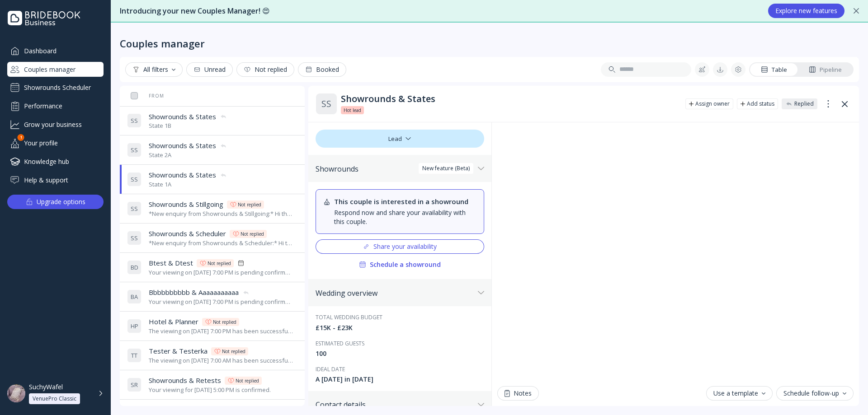
click at [229, 157] on div "S S Showrounds & States Showrounds & States State 2A" at bounding box center [210, 149] width 167 height 25
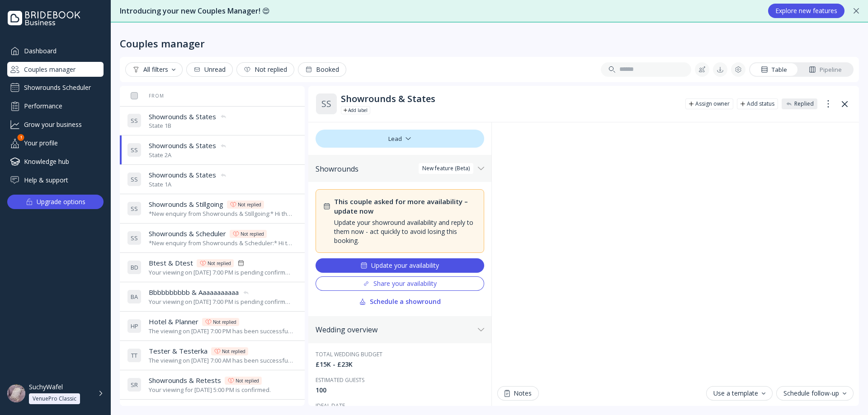
click at [243, 179] on div "S S Showrounds & States Showrounds & States State 1A" at bounding box center [210, 179] width 167 height 25
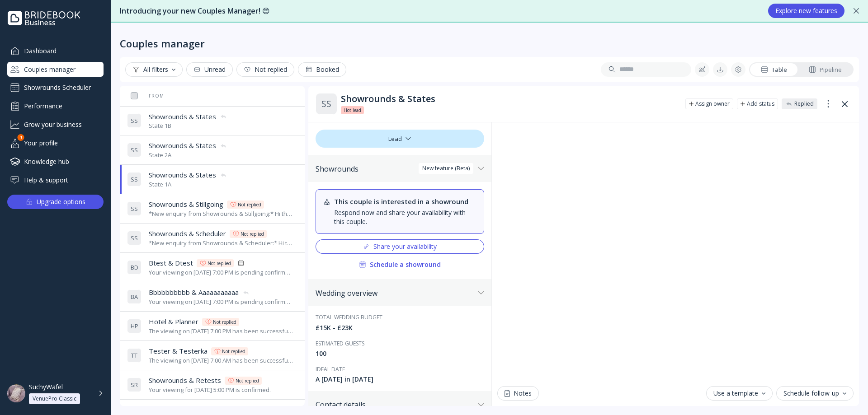
click at [244, 153] on div "S S Showrounds & States Showrounds & States State 2A" at bounding box center [210, 149] width 167 height 25
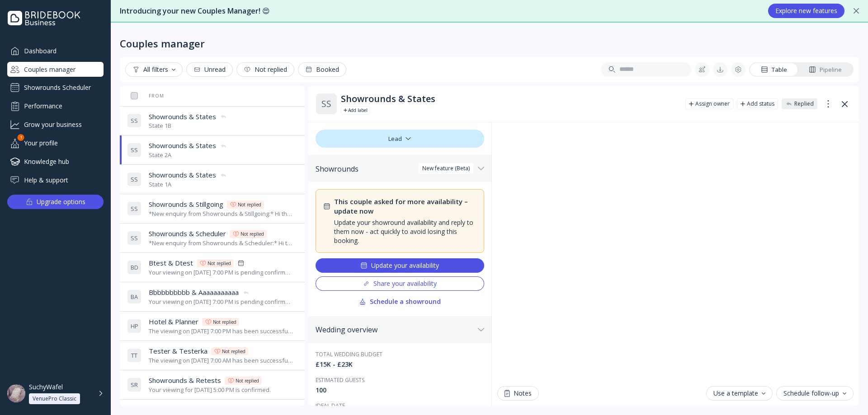
click at [249, 184] on div "S S Showrounds & States Showrounds & States State 1A" at bounding box center [210, 179] width 167 height 25
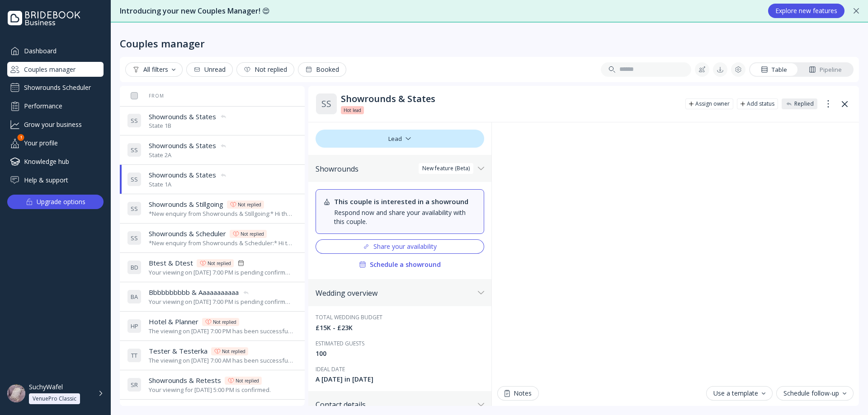
click at [252, 126] on div "S S Showrounds & States Showrounds & States State 1B" at bounding box center [210, 120] width 167 height 25
click at [257, 180] on div "S S Showrounds & States Showrounds & States State 1A" at bounding box center [210, 179] width 167 height 25
click at [263, 153] on div "S S Showrounds & States Showrounds & States State 2A" at bounding box center [210, 149] width 167 height 25
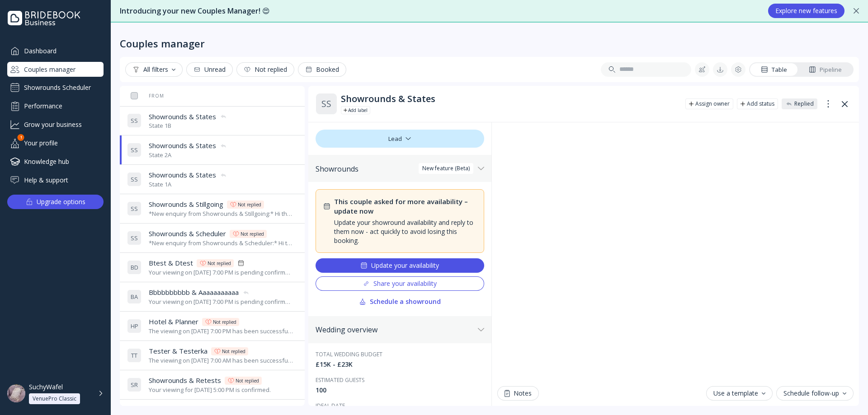
click at [206, 187] on div "State 1A" at bounding box center [188, 184] width 78 height 9
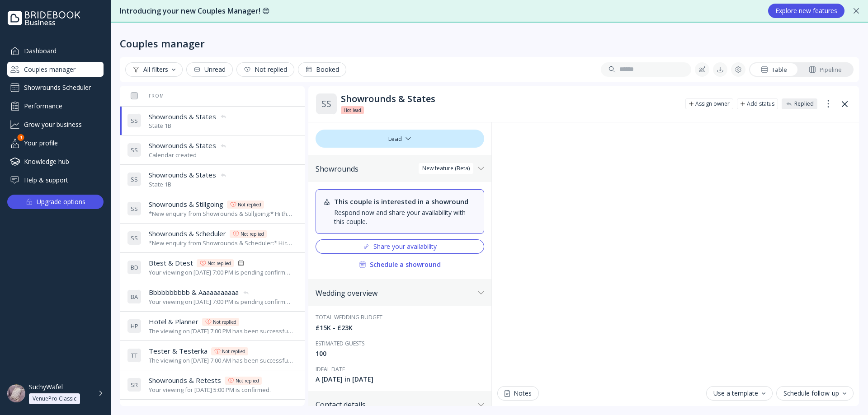
click at [235, 156] on div "S S Showrounds & States Showrounds & States Calendar created" at bounding box center [210, 149] width 167 height 25
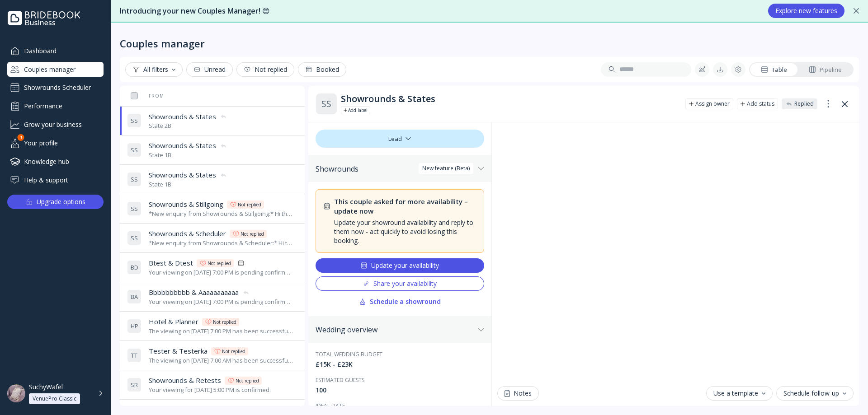
click at [231, 184] on div "S S Showrounds & States Showrounds & States State 1B" at bounding box center [210, 179] width 167 height 25
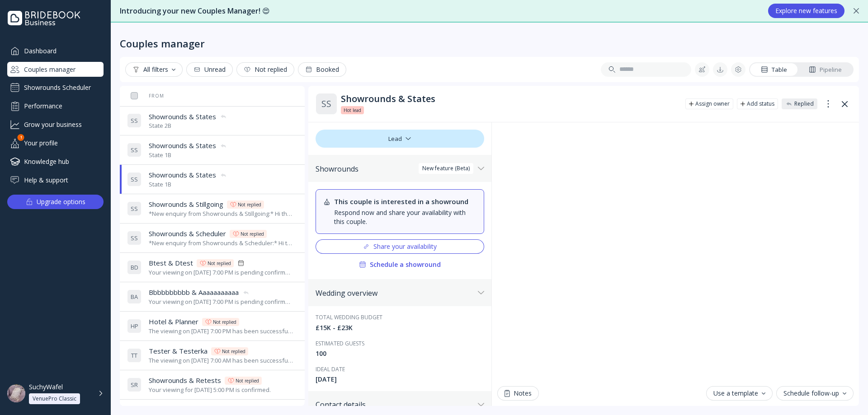
click at [68, 90] on div "Showrounds Scheduler" at bounding box center [55, 87] width 96 height 14
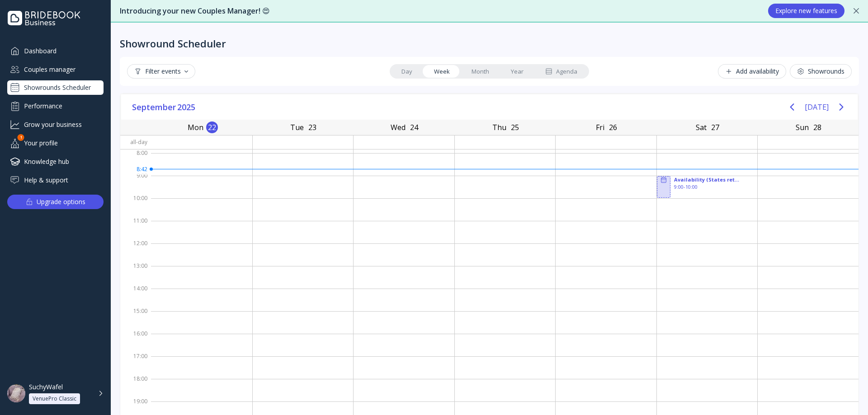
click at [752, 77] on button "Add availability" at bounding box center [752, 71] width 68 height 14
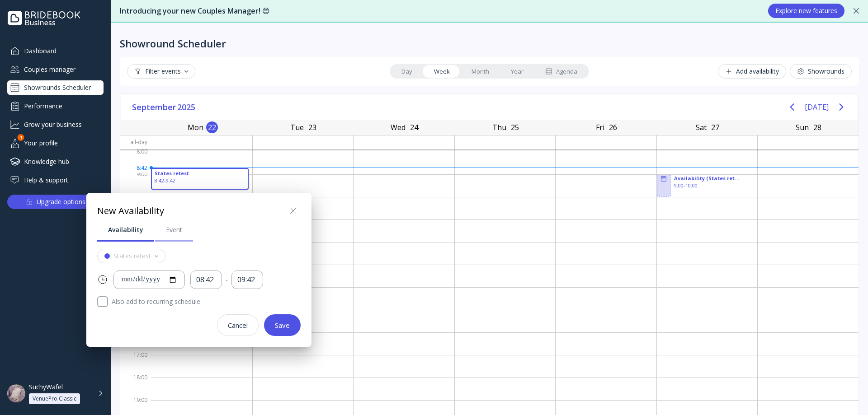
click at [175, 228] on div "Event" at bounding box center [174, 230] width 16 height 9
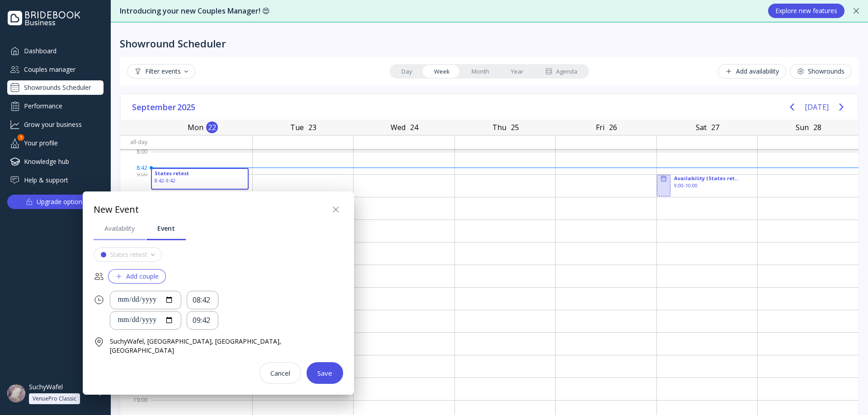
click at [126, 227] on div "Availability" at bounding box center [119, 228] width 30 height 9
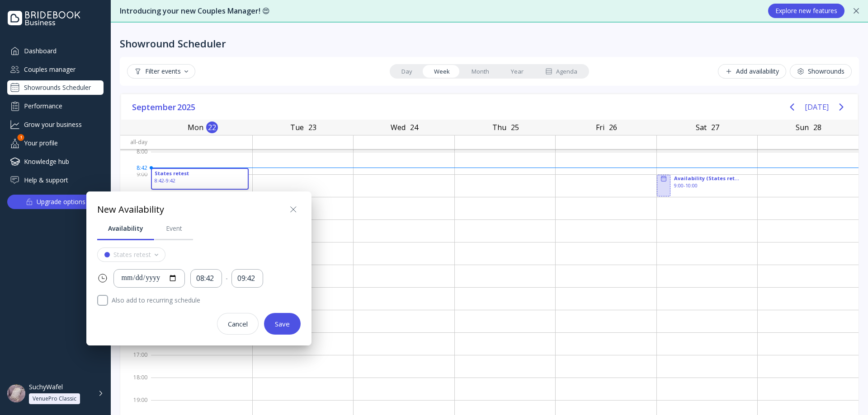
click at [298, 207] on icon at bounding box center [293, 209] width 11 height 11
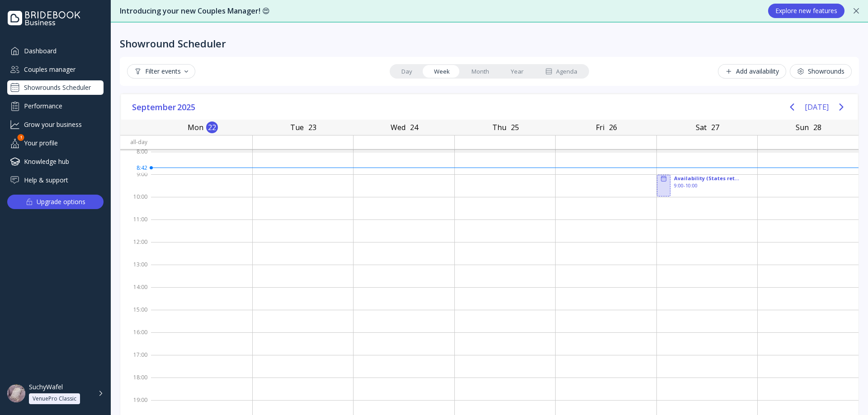
click at [819, 74] on div "Showrounds" at bounding box center [820, 71] width 47 height 7
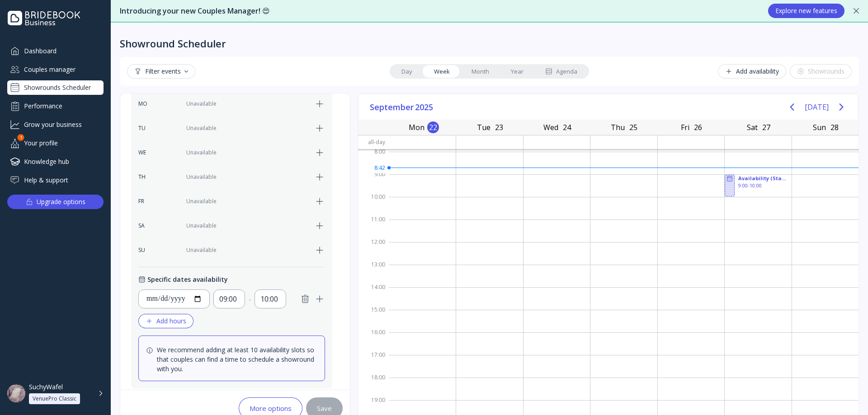
scroll to position [271, 0]
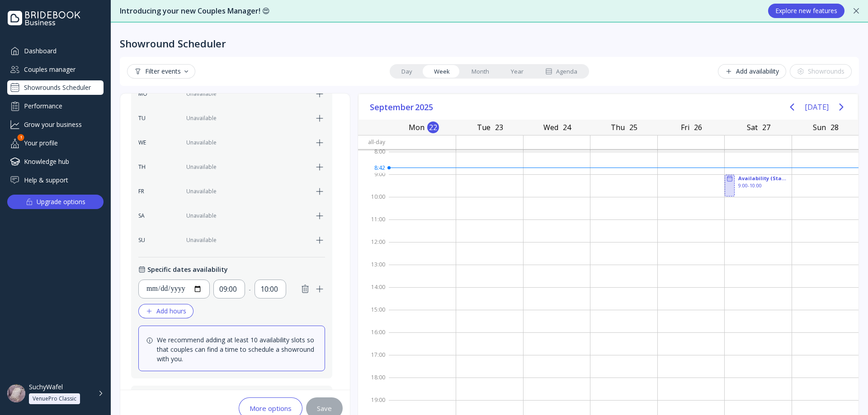
click at [316, 214] on icon "button" at bounding box center [319, 216] width 11 height 11
click at [304, 215] on icon "button" at bounding box center [305, 216] width 6 height 8
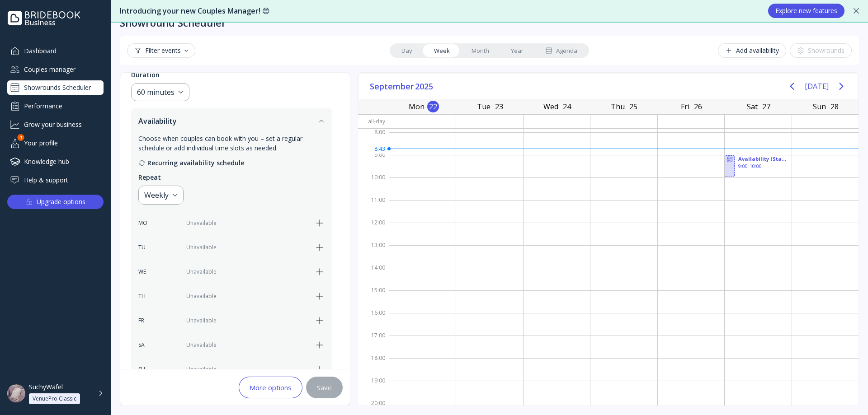
scroll to position [226, 0]
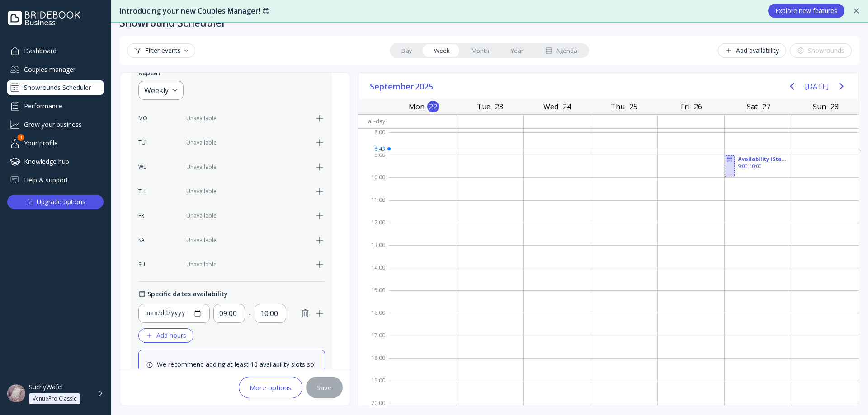
click at [731, 53] on div "Add availability" at bounding box center [752, 50] width 54 height 7
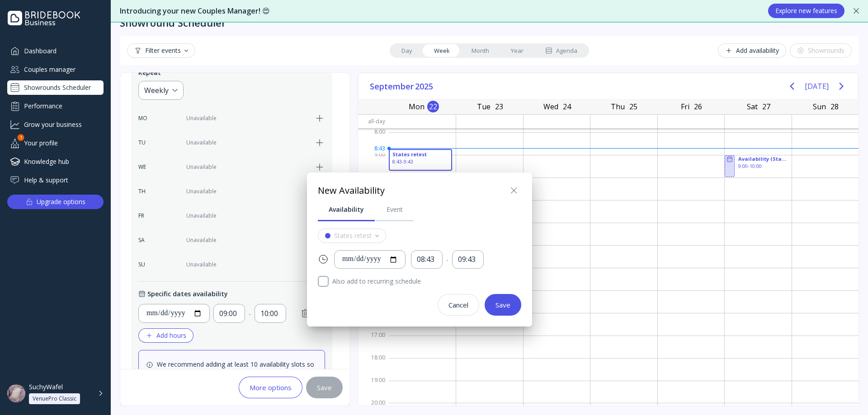
scroll to position [1, 0]
click at [398, 257] on input "**********" at bounding box center [370, 260] width 56 height 10
click at [429, 215] on div "Availability Event" at bounding box center [419, 210] width 203 height 24
click at [514, 194] on icon at bounding box center [514, 190] width 11 height 11
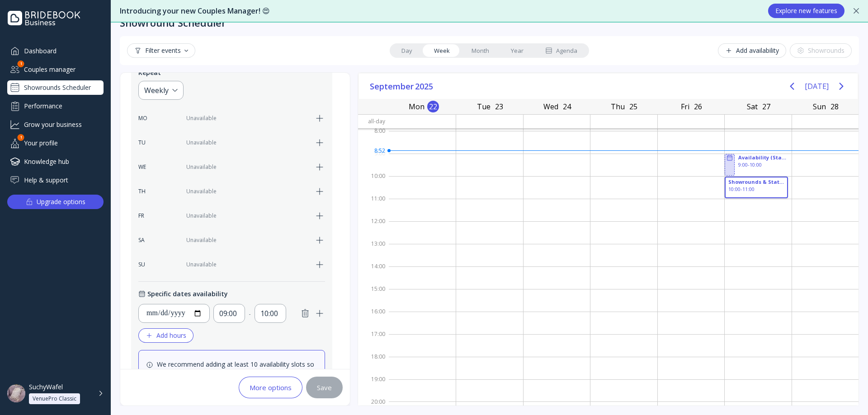
click at [75, 66] on div "Couples manager" at bounding box center [55, 69] width 96 height 15
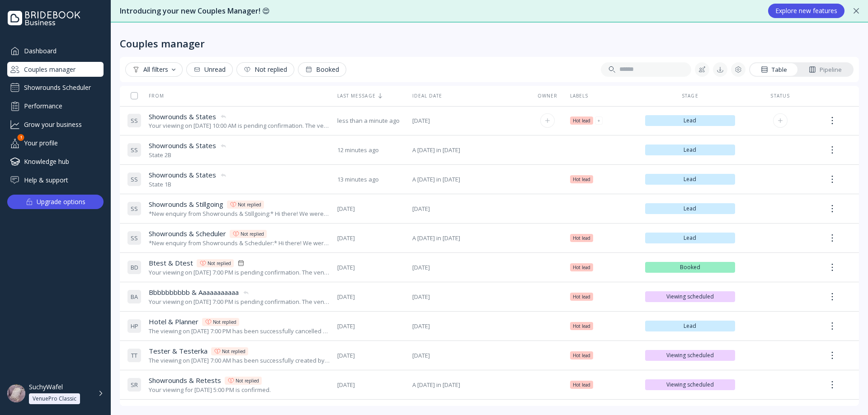
click at [246, 129] on div "Your viewing on [DATE] 10:00 AM is pending confirmation. The venue will approve…" at bounding box center [239, 126] width 181 height 9
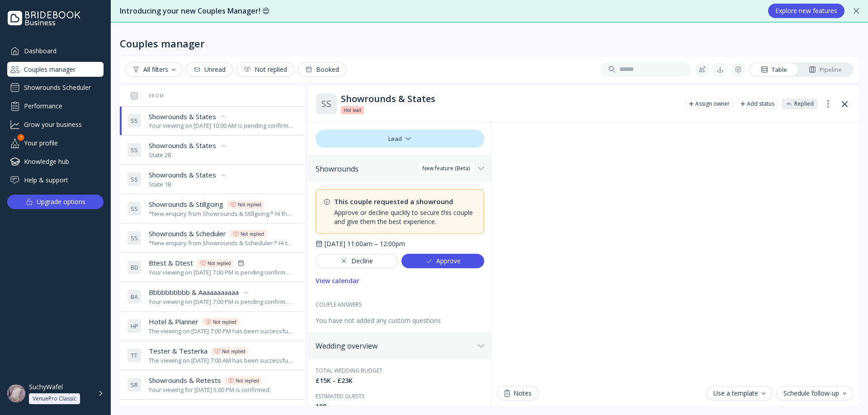
click at [61, 263] on div "Dashboard Couples manager Showrounds Scheduler Performance Grow your business Y…" at bounding box center [55, 202] width 111 height 318
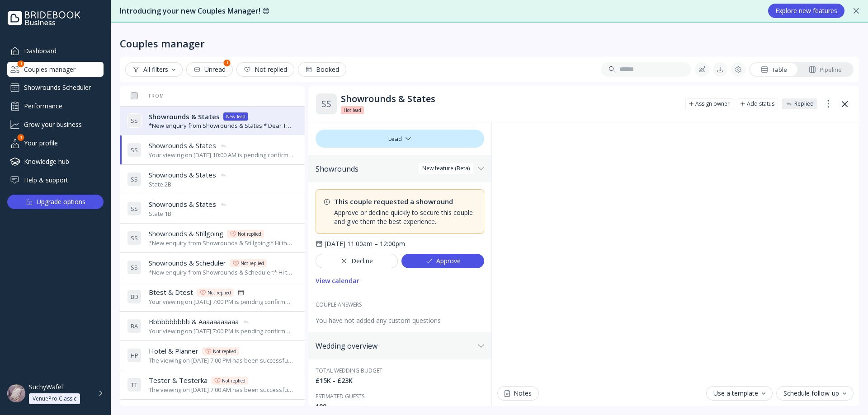
click at [182, 119] on span "Showrounds & States" at bounding box center [184, 116] width 71 height 9
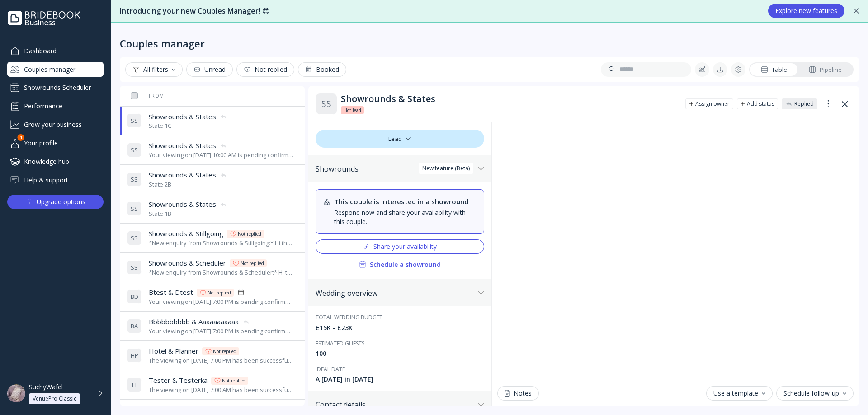
click at [235, 159] on div "Your viewing on [DATE] 10:00 AM is pending confirmation. The venue will approve…" at bounding box center [221, 155] width 145 height 9
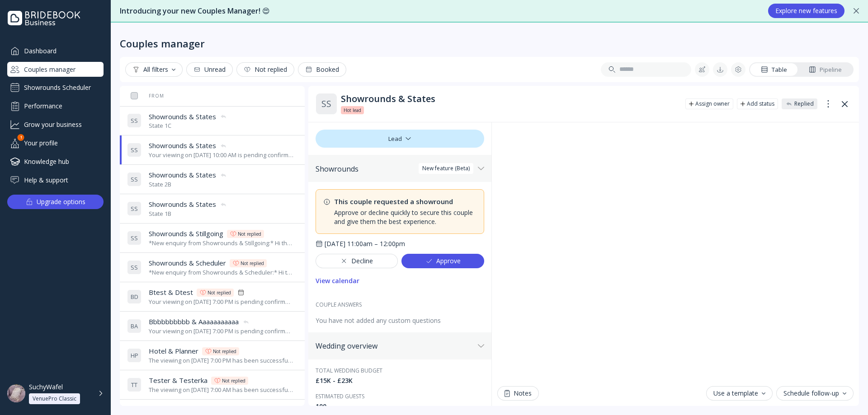
click at [439, 260] on div "Approve" at bounding box center [442, 261] width 35 height 7
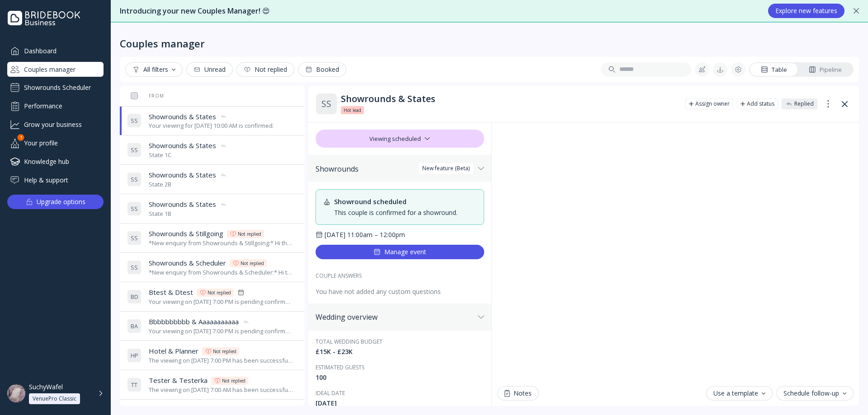
click at [202, 154] on div "State 1C" at bounding box center [188, 155] width 78 height 9
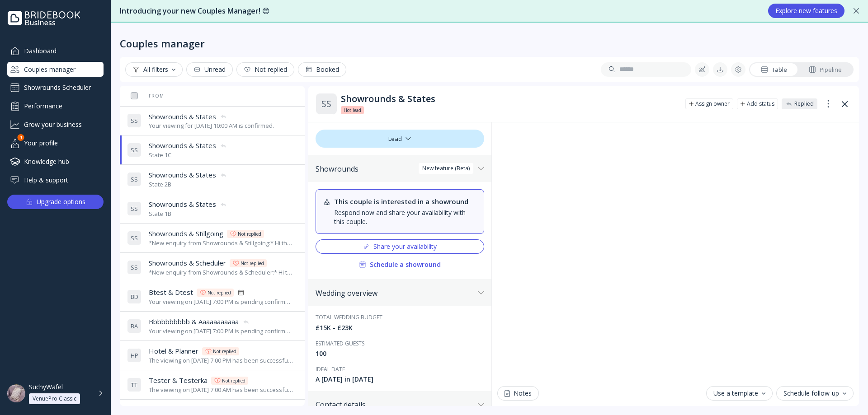
click at [259, 156] on div "S S Showrounds & States Showrounds & States State 1C" at bounding box center [210, 149] width 167 height 25
click at [825, 104] on div at bounding box center [828, 104] width 14 height 16
click at [845, 108] on button at bounding box center [844, 104] width 14 height 14
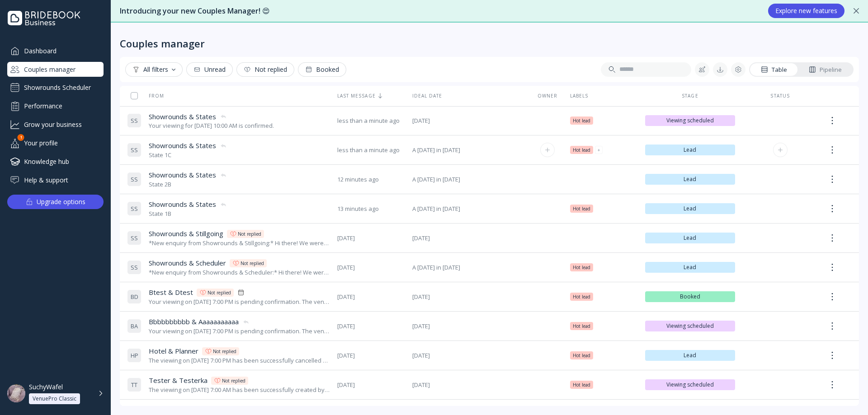
drag, startPoint x: 164, startPoint y: 152, endPoint x: 834, endPoint y: 144, distance: 670.0
click at [834, 144] on div at bounding box center [832, 150] width 14 height 16
click at [774, 179] on div "Select" at bounding box center [795, 175] width 102 height 8
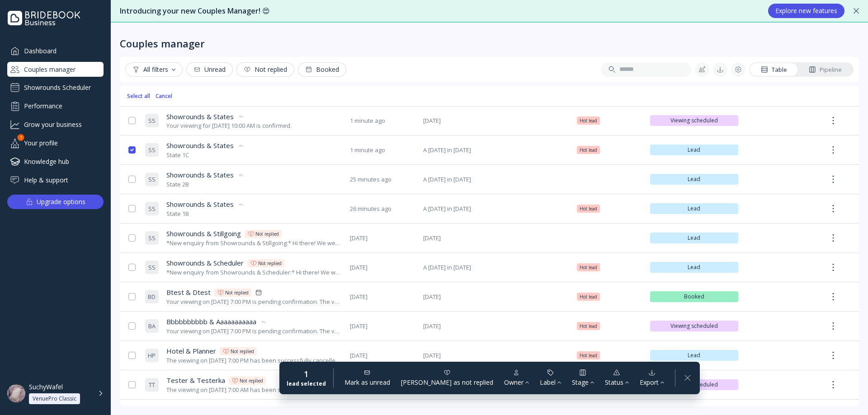
click at [572, 383] on div "Stage" at bounding box center [583, 382] width 22 height 9
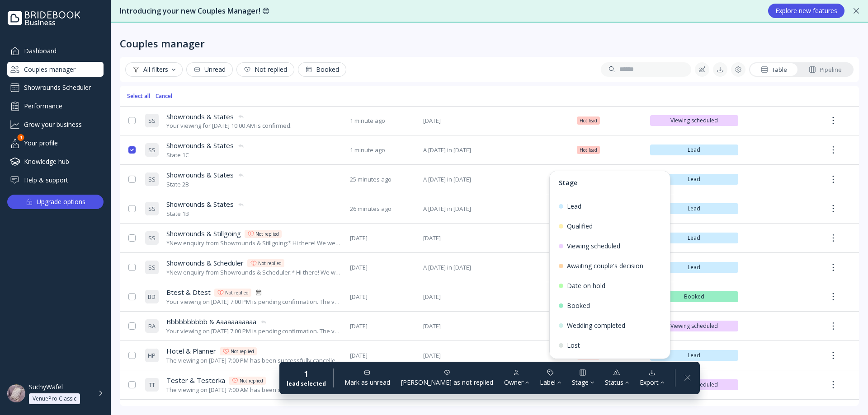
click at [573, 383] on div "Stage" at bounding box center [583, 382] width 22 height 9
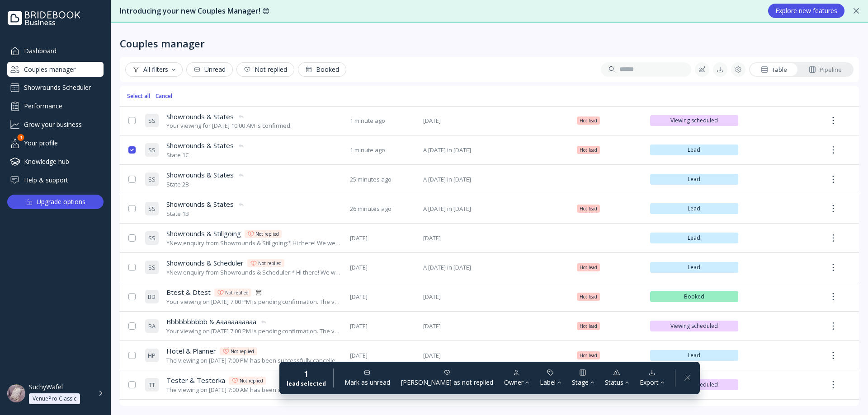
click at [641, 382] on div "Export" at bounding box center [652, 382] width 24 height 9
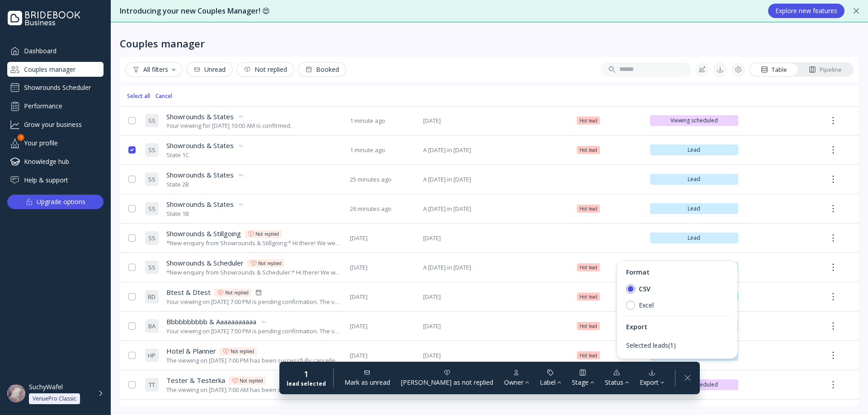
click at [641, 382] on div "Export" at bounding box center [652, 382] width 24 height 9
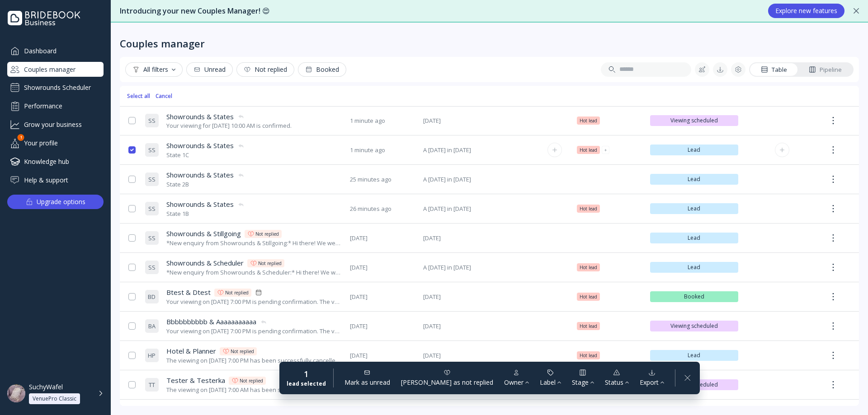
click at [839, 149] on div at bounding box center [833, 150] width 14 height 16
click at [842, 261] on div "Change stage" at bounding box center [794, 256] width 113 height 20
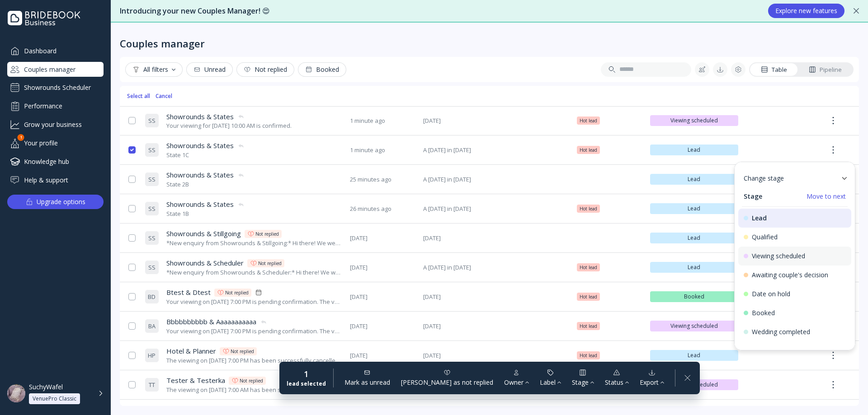
scroll to position [80, 0]
click at [784, 194] on div "Stage Move to next" at bounding box center [795, 193] width 102 height 9
click at [788, 182] on div "Change stage" at bounding box center [794, 176] width 113 height 20
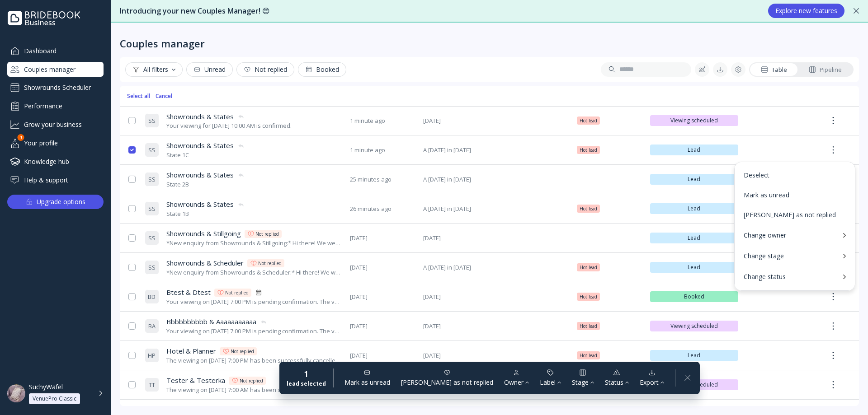
scroll to position [0, 0]
click at [784, 240] on div "Change owner" at bounding box center [794, 236] width 113 height 20
click at [785, 237] on div "Change owner" at bounding box center [765, 235] width 42 height 9
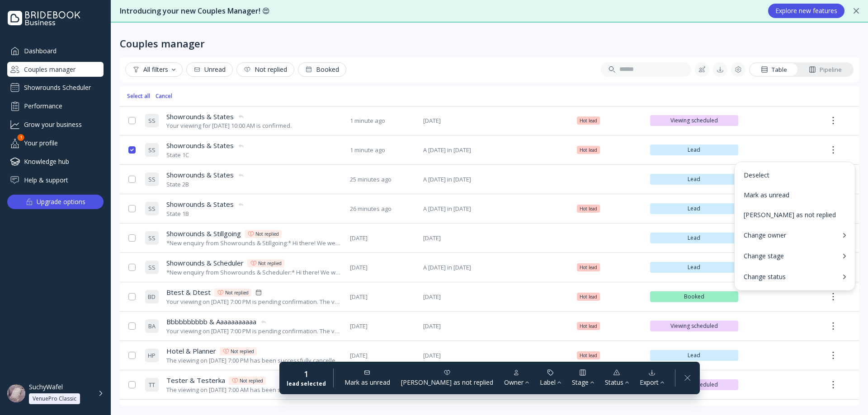
click at [785, 247] on div "Change stage" at bounding box center [794, 256] width 113 height 20
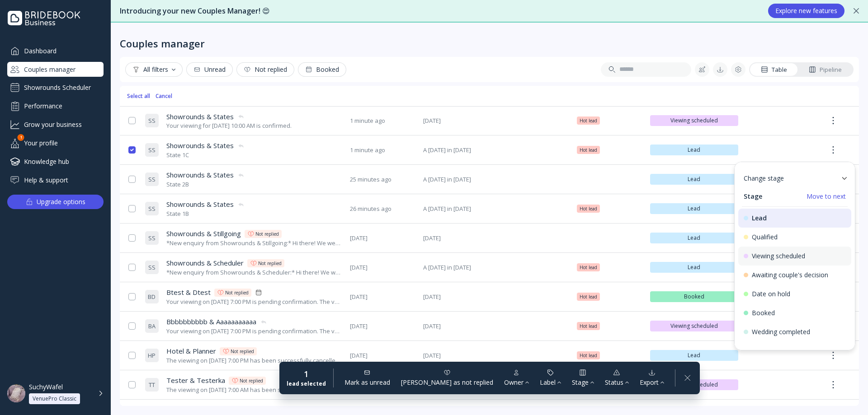
scroll to position [80, 0]
click at [786, 182] on div "Change stage" at bounding box center [794, 176] width 113 height 20
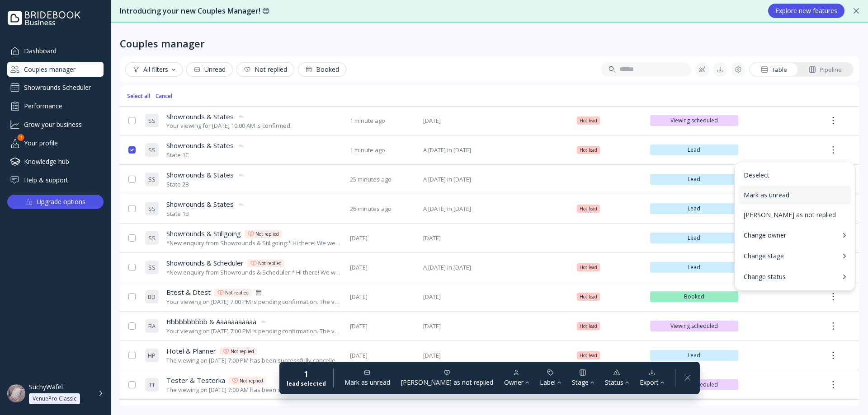
scroll to position [0, 0]
click at [778, 278] on div "Change status" at bounding box center [765, 277] width 42 height 9
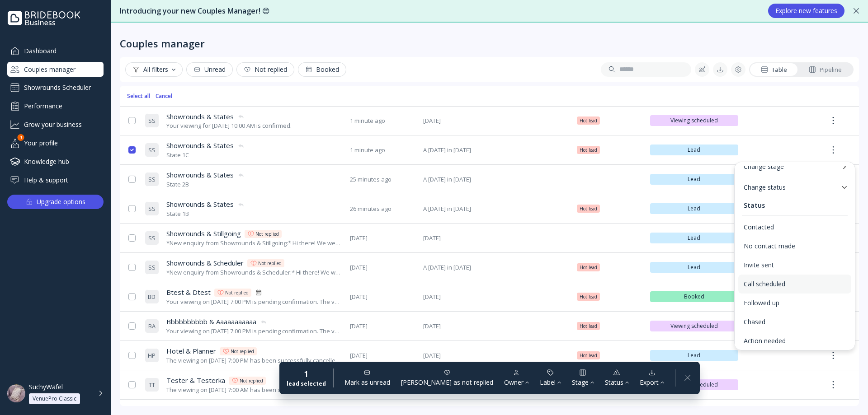
scroll to position [94, 0]
click at [787, 193] on div "Status" at bounding box center [794, 201] width 113 height 16
click at [789, 188] on div "Change status" at bounding box center [794, 184] width 113 height 20
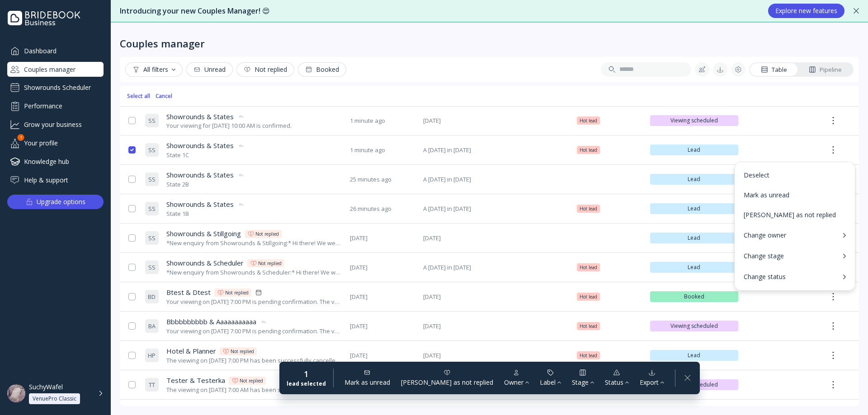
scroll to position [0, 0]
click at [397, 52] on div "Couples manager All filters Unread Not replied Booked Table Pipeline 1 lead sel…" at bounding box center [489, 219] width 757 height 393
click at [132, 146] on td at bounding box center [132, 150] width 19 height 29
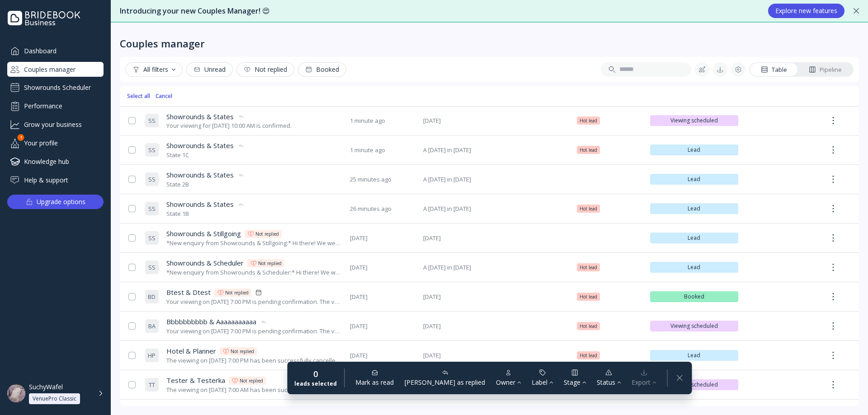
drag, startPoint x: 412, startPoint y: 154, endPoint x: 443, endPoint y: 56, distance: 102.9
click at [443, 56] on div "Couples manager All filters Unread Not replied Booked Table Pipeline 0 leads se…" at bounding box center [489, 219] width 757 height 393
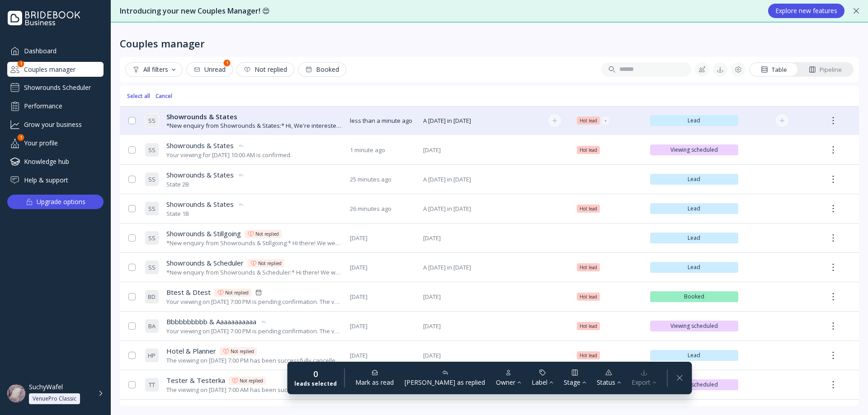
click at [347, 123] on td "less than a minute ago less than a minute ago" at bounding box center [382, 120] width 73 height 29
click at [293, 119] on div "Showrounds & States Showrounds & States" at bounding box center [254, 116] width 176 height 9
click at [266, 120] on div "Showrounds & States Showrounds & States" at bounding box center [254, 116] width 176 height 9
click at [649, 369] on div "0 leads selected [PERSON_NAME] as read [PERSON_NAME] as replied Owner Label Sta…" at bounding box center [489, 378] width 405 height 33
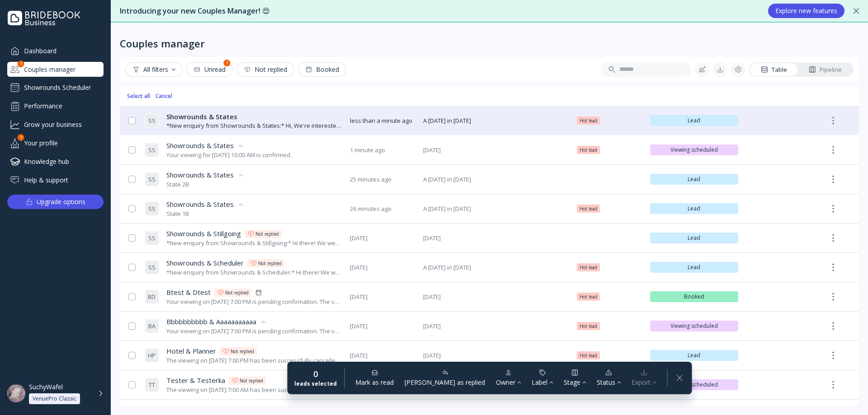
click at [671, 376] on rect at bounding box center [679, 378] width 17 height 17
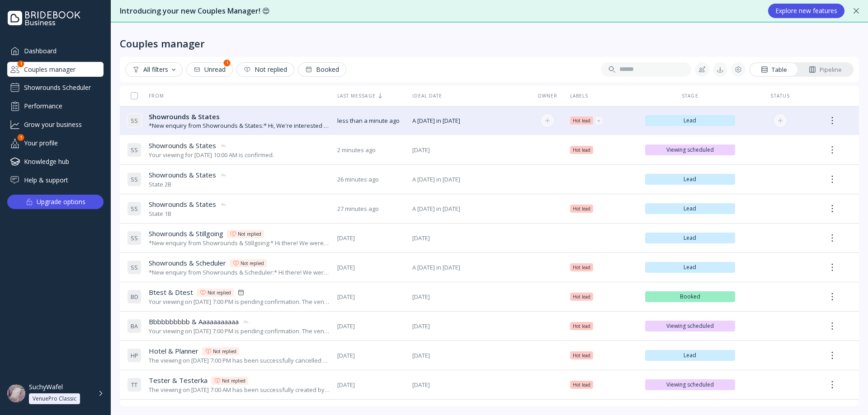
click at [301, 123] on div "*New enquiry from Showrounds & States:* Hi, We're interested in your venue! Can…" at bounding box center [239, 126] width 181 height 9
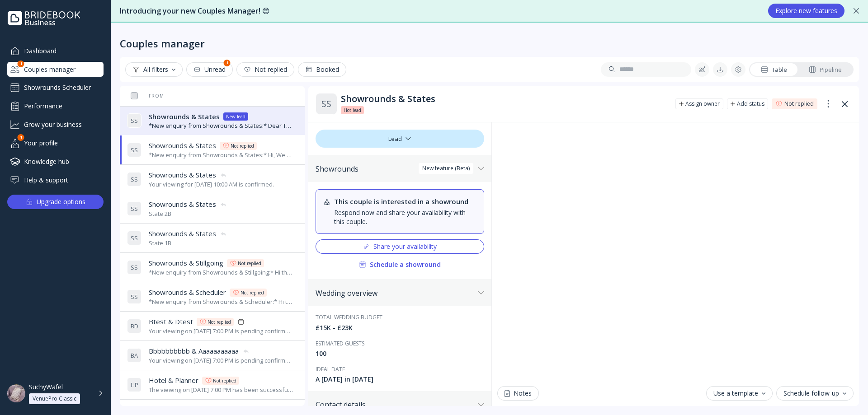
click at [185, 126] on div "*New enquiry from Showrounds & States:* Dear Team, Your venue has caught our ey…" at bounding box center [221, 126] width 145 height 9
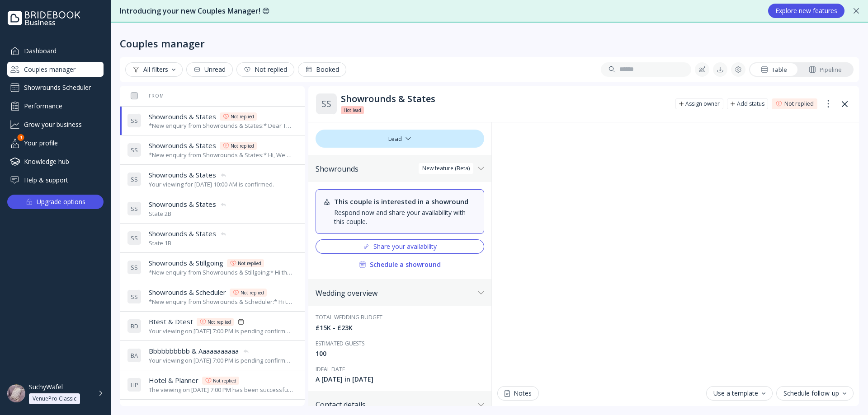
click at [203, 151] on div "*New enquiry from Showrounds & States:* Hi, We're interested in your venue! Can…" at bounding box center [221, 155] width 145 height 9
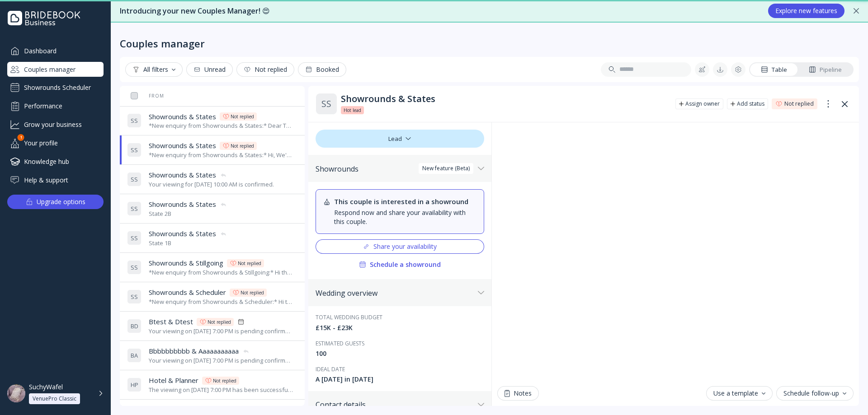
click at [189, 121] on span "Showrounds & States" at bounding box center [182, 116] width 67 height 9
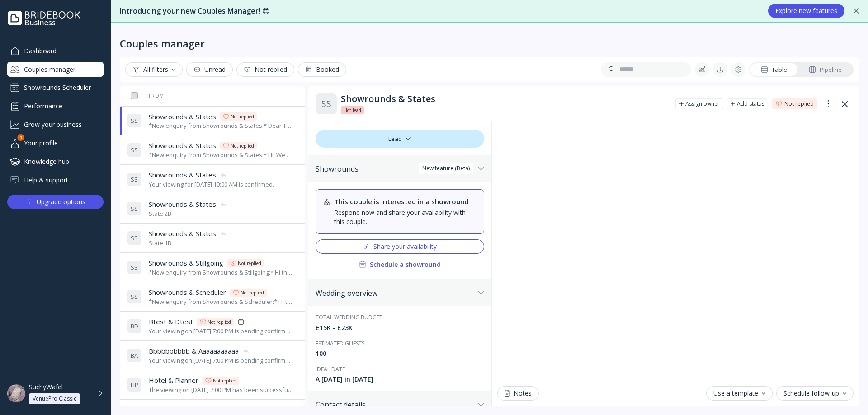
click at [68, 90] on div "Showrounds Scheduler" at bounding box center [55, 87] width 96 height 14
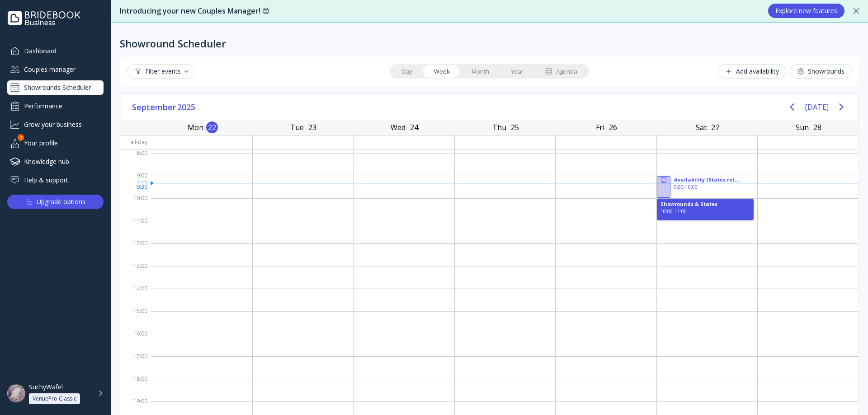
click at [657, 190] on div at bounding box center [664, 187] width 14 height 22
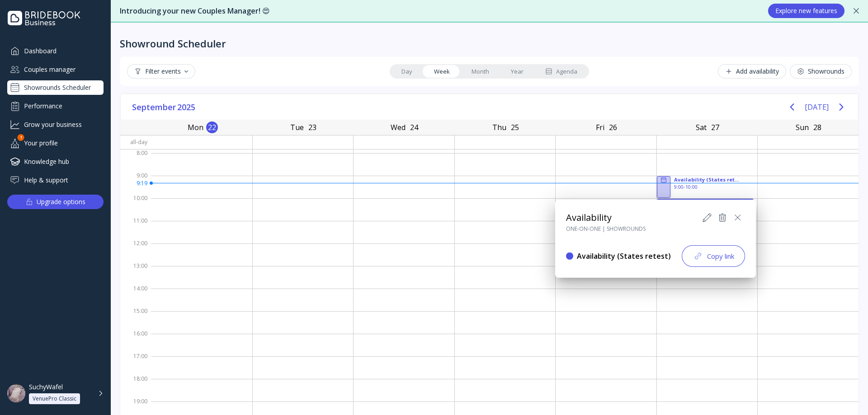
click at [659, 190] on div at bounding box center [434, 208] width 1013 height 560
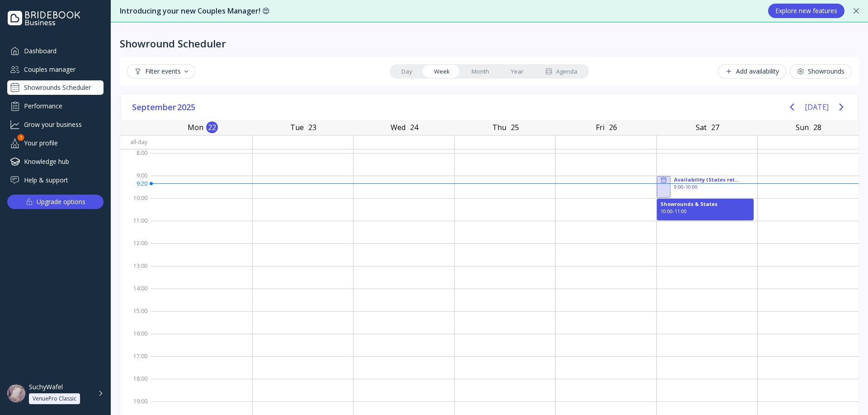
click at [41, 90] on div "Showrounds Scheduler" at bounding box center [55, 87] width 96 height 14
click at [817, 72] on div "Showrounds" at bounding box center [820, 71] width 47 height 7
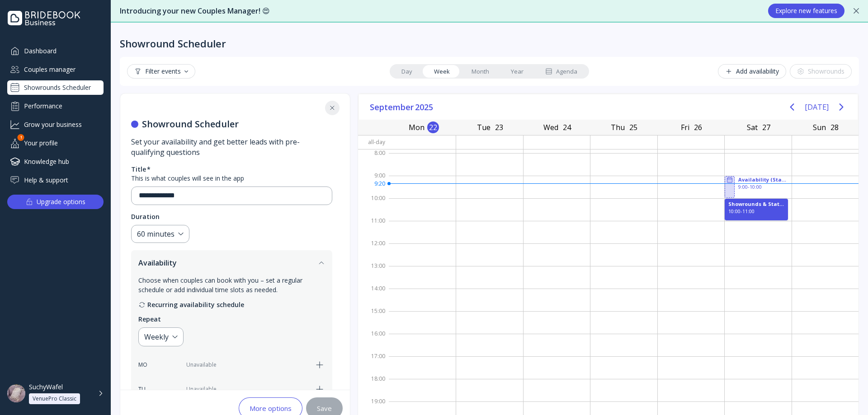
click at [227, 186] on fieldset "**********" at bounding box center [231, 185] width 201 height 40
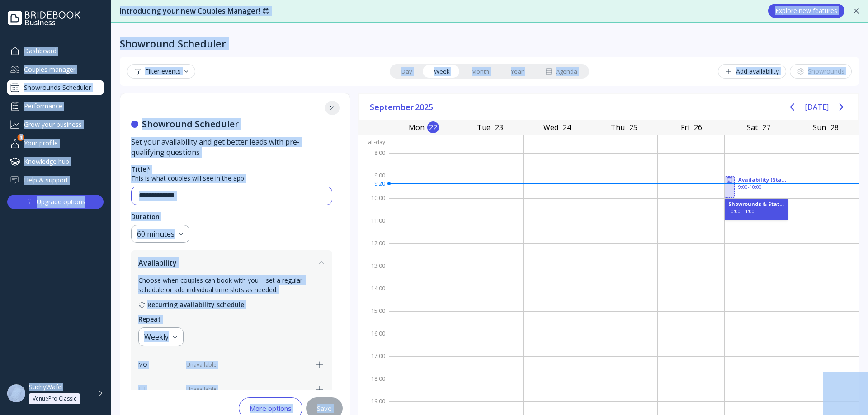
click at [231, 196] on input "**********" at bounding box center [232, 196] width 186 height 10
click at [229, 196] on input "**********" at bounding box center [232, 196] width 186 height 10
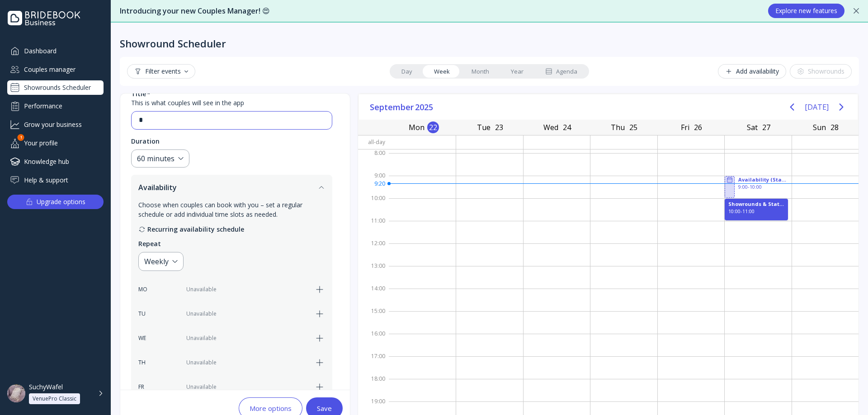
scroll to position [316, 0]
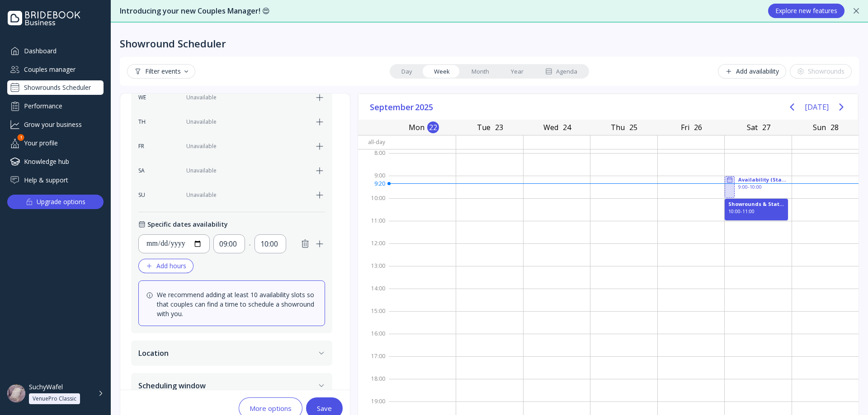
type input "*"
click at [302, 248] on icon "button" at bounding box center [305, 244] width 11 height 11
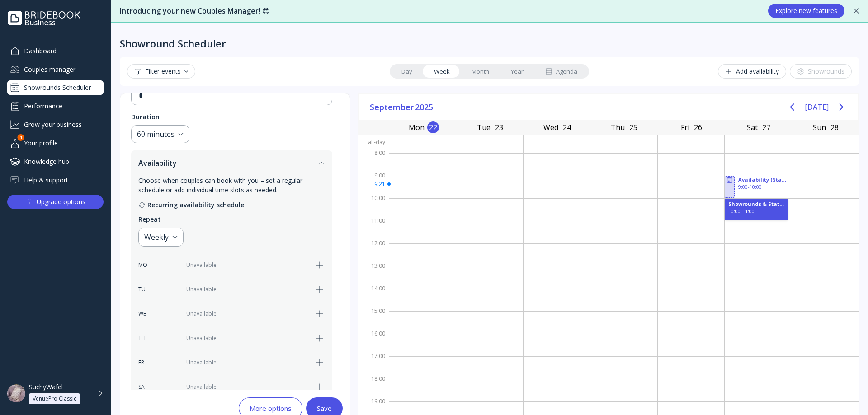
scroll to position [0, 0]
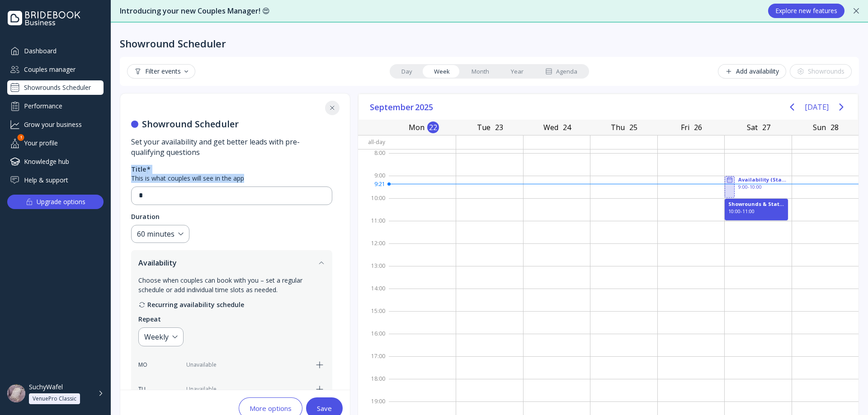
drag, startPoint x: 129, startPoint y: 171, endPoint x: 262, endPoint y: 177, distance: 133.0
click at [262, 177] on div "Showround Scheduler Set your availability and get better leads with pre-qualify…" at bounding box center [231, 396] width 223 height 604
click at [262, 177] on div "This is what couples will see in the app" at bounding box center [231, 178] width 201 height 9
drag, startPoint x: 262, startPoint y: 177, endPoint x: 132, endPoint y: 166, distance: 130.6
click at [132, 166] on fieldset "Title * This is what couples will see in the app *" at bounding box center [231, 185] width 201 height 40
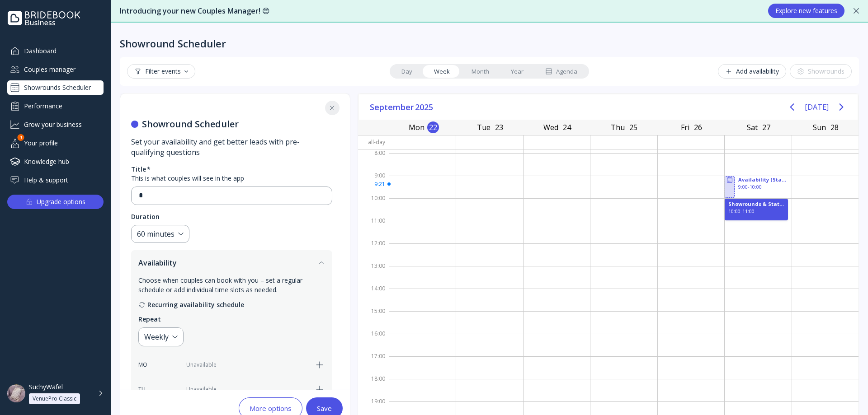
click at [146, 142] on div "Set your availability and get better leads with pre-qualifying questions" at bounding box center [231, 147] width 201 height 21
click at [137, 179] on div "This is what couples will see in the app" at bounding box center [231, 178] width 201 height 9
click at [134, 173] on div "Title" at bounding box center [138, 169] width 15 height 9
drag, startPoint x: 131, startPoint y: 167, endPoint x: 242, endPoint y: 174, distance: 110.9
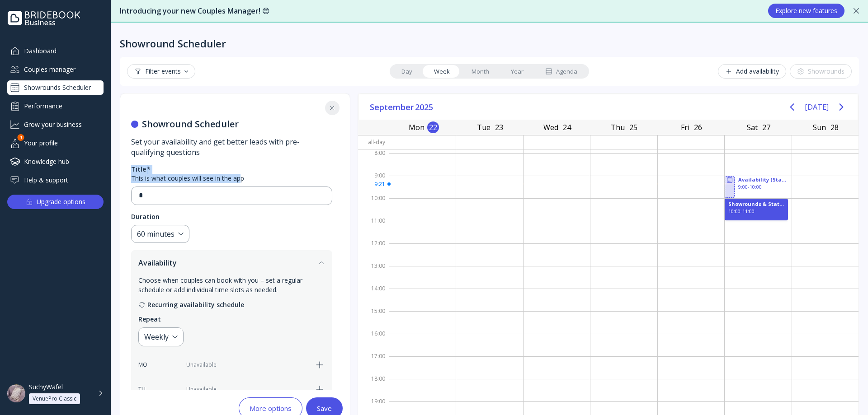
click at [242, 174] on fieldset "Title * This is what couples will see in the app *" at bounding box center [231, 185] width 201 height 40
click at [250, 175] on div "This is what couples will see in the app" at bounding box center [231, 178] width 201 height 9
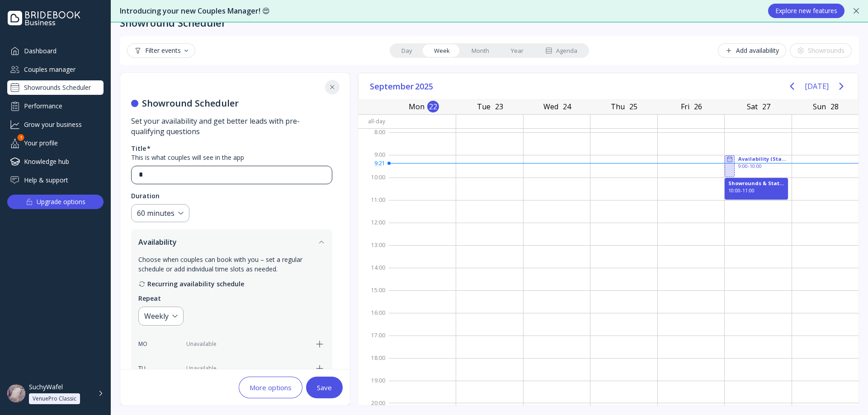
click at [184, 181] on div "*" at bounding box center [228, 175] width 193 height 18
click at [252, 176] on input "*" at bounding box center [232, 175] width 186 height 10
click at [70, 86] on div "Showrounds Scheduler" at bounding box center [55, 87] width 96 height 14
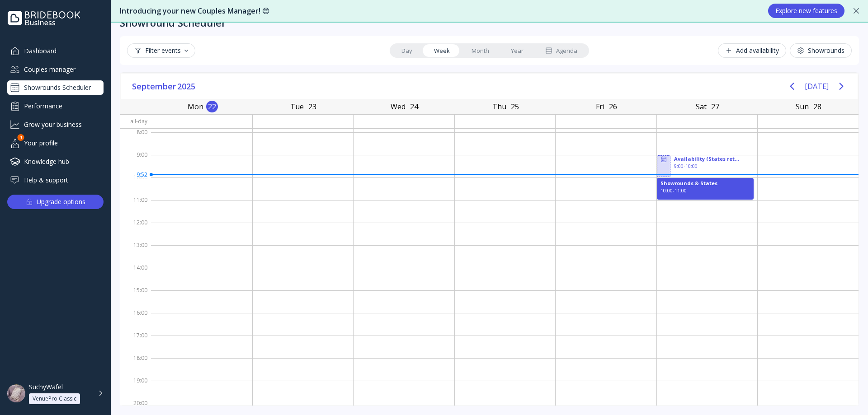
click at [67, 66] on div "Couples manager" at bounding box center [55, 69] width 96 height 15
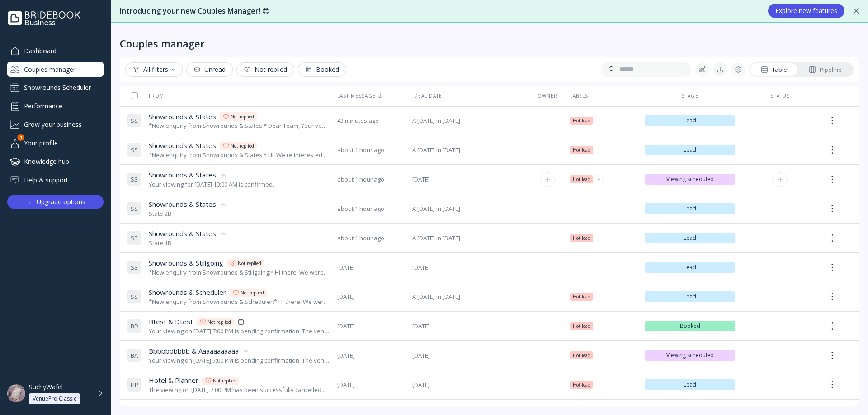
click at [197, 181] on div "Your viewing for [DATE] 10:00 AM is confirmed." at bounding box center [211, 184] width 125 height 9
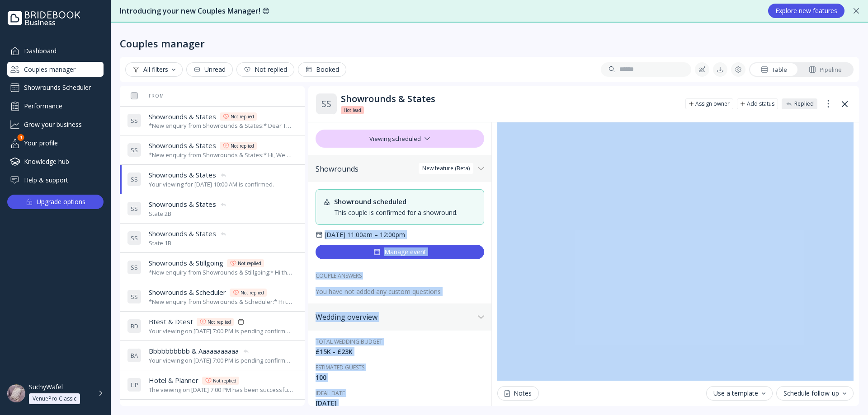
drag, startPoint x: 325, startPoint y: 236, endPoint x: 498, endPoint y: 259, distance: 174.7
click at [296, 205] on div "From Last message Ideal date Owner Labels Stage Status S S Showrounds & States …" at bounding box center [489, 246] width 739 height 321
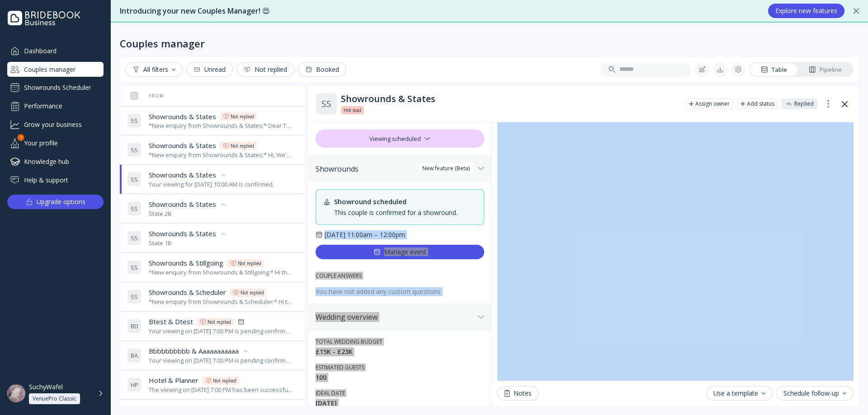
click at [483, 280] on div "Showround scheduled This couple is confirmed for a showround. [DATE] 11:00am – …" at bounding box center [399, 243] width 183 height 122
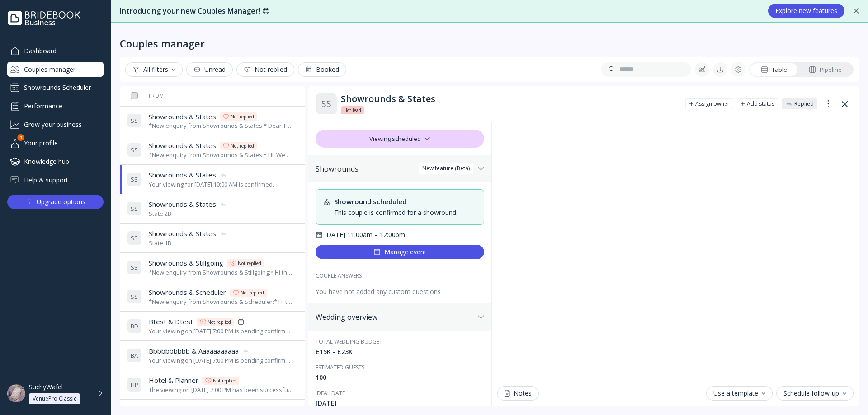
click at [70, 19] on icon at bounding box center [43, 18] width 73 height 14
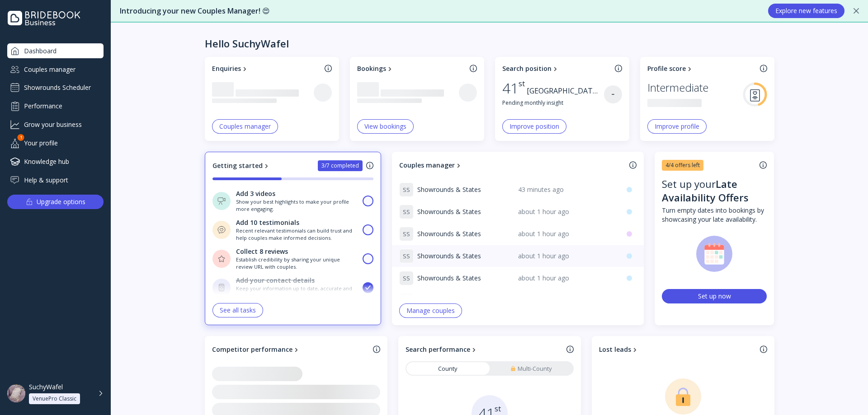
scroll to position [94, 0]
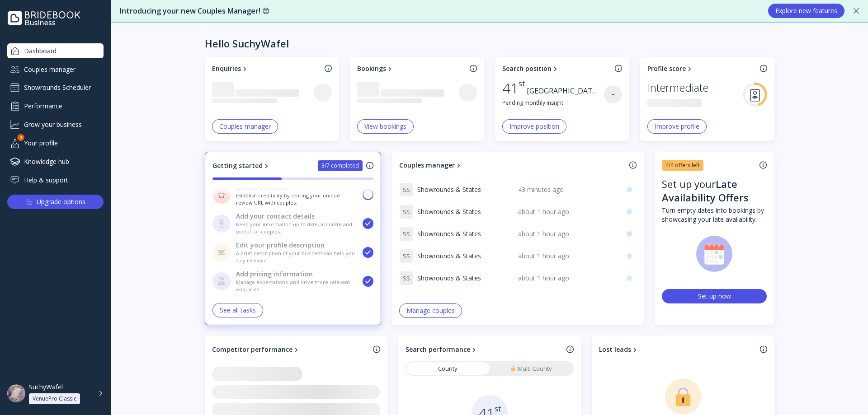
click at [87, 90] on div "Showrounds Scheduler" at bounding box center [55, 87] width 96 height 14
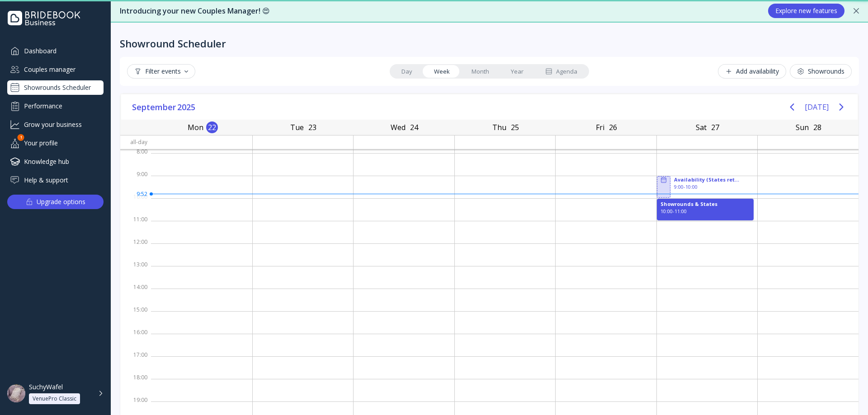
scroll to position [1, 0]
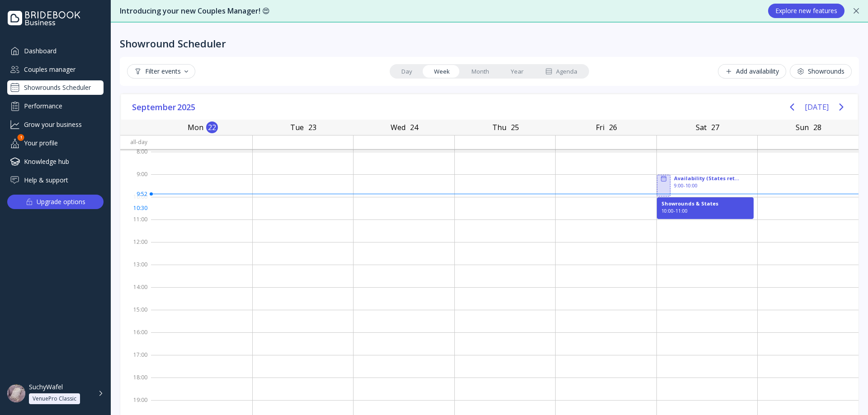
click at [672, 212] on div "10:00 - 11:00" at bounding box center [705, 210] width 88 height 7
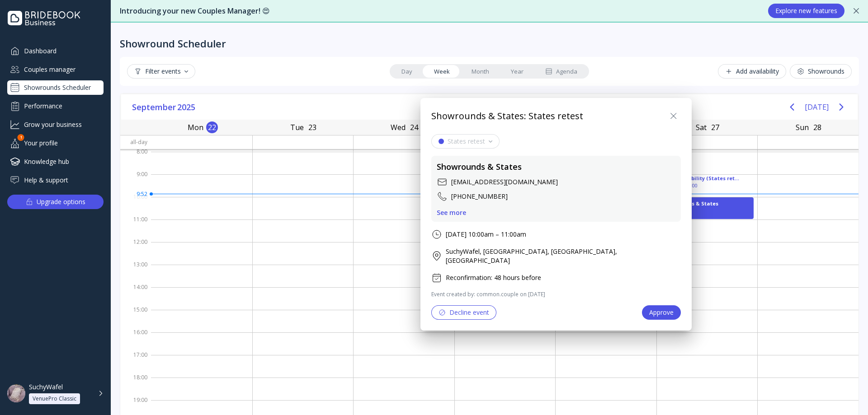
click at [672, 212] on div at bounding box center [434, 208] width 1013 height 560
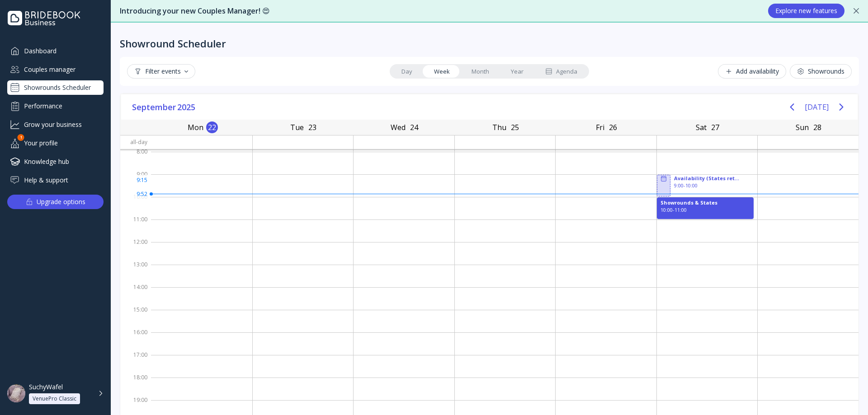
click at [645, 184] on div at bounding box center [606, 185] width 101 height 23
click at [657, 184] on div at bounding box center [664, 186] width 14 height 22
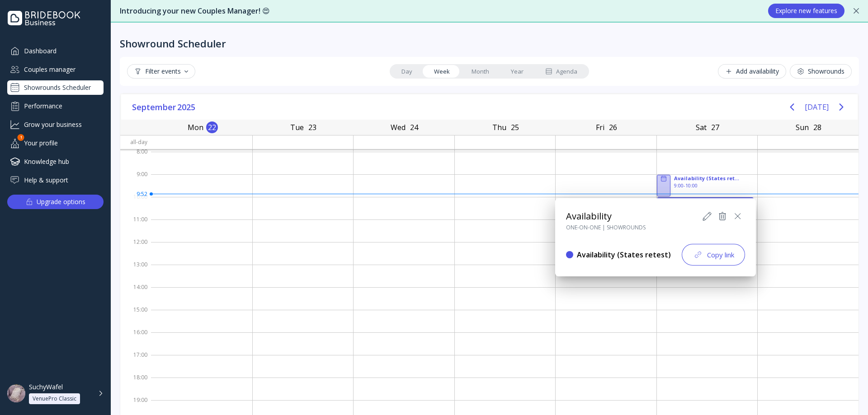
click at [703, 218] on icon at bounding box center [707, 216] width 8 height 8
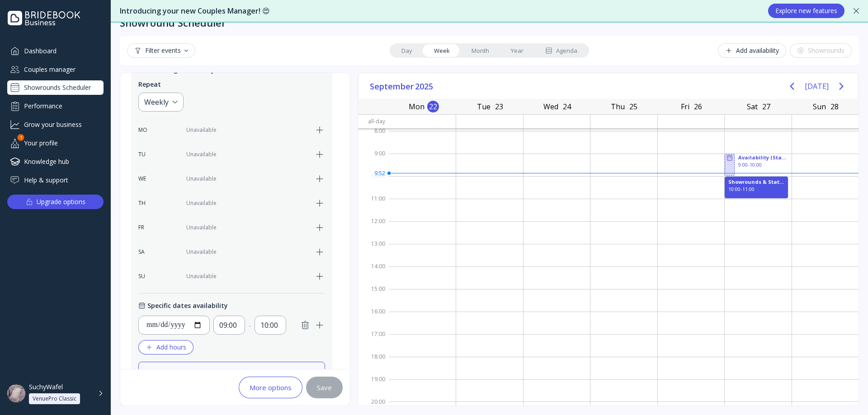
scroll to position [197, 0]
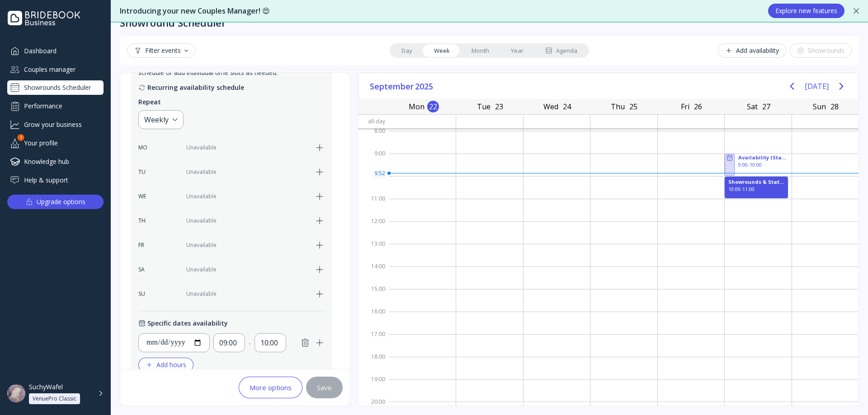
click at [68, 85] on div "Showrounds Scheduler" at bounding box center [55, 87] width 96 height 14
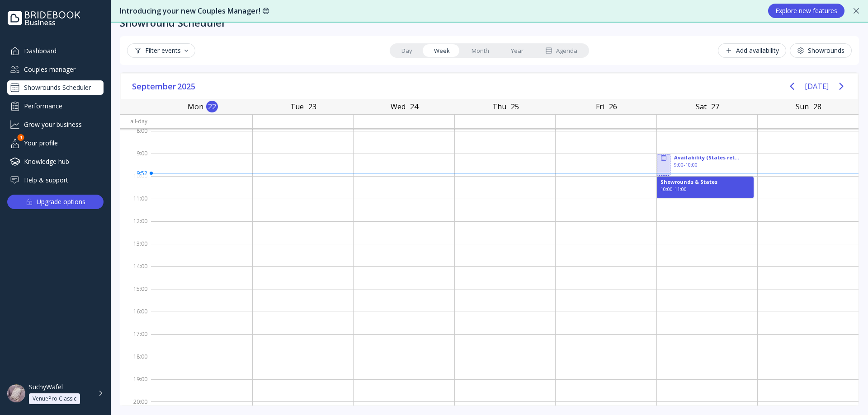
click at [60, 75] on div "Couples manager" at bounding box center [55, 69] width 96 height 15
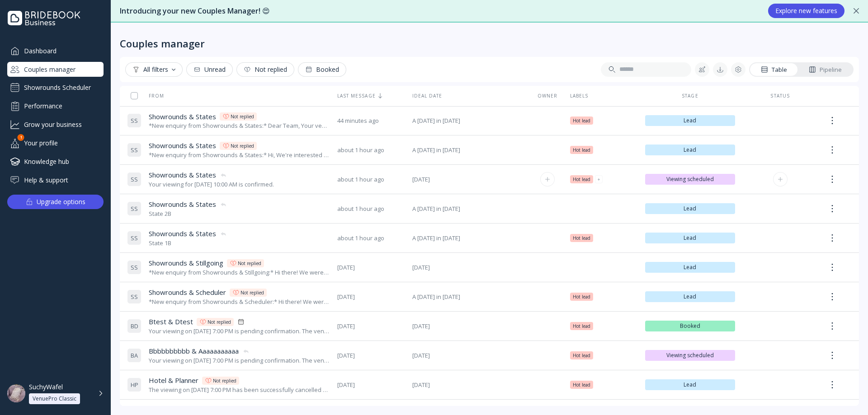
click at [228, 174] on div "Showrounds & States Showrounds & States" at bounding box center [211, 174] width 125 height 9
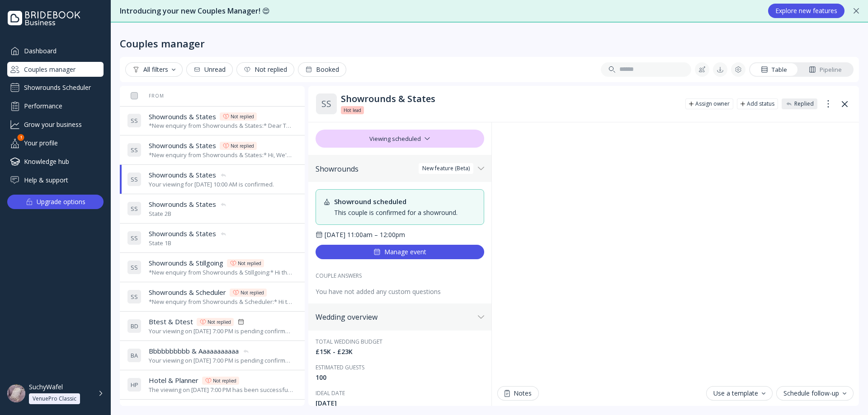
drag, startPoint x: 443, startPoint y: 234, endPoint x: 325, endPoint y: 230, distance: 118.5
click at [325, 230] on div "Showround scheduled This couple is confirmed for a showround. [DATE] 11:00am – …" at bounding box center [400, 242] width 169 height 107
copy div "[DATE] 11:00am – 12:00pm"
click at [47, 66] on div "Couples manager" at bounding box center [55, 69] width 96 height 15
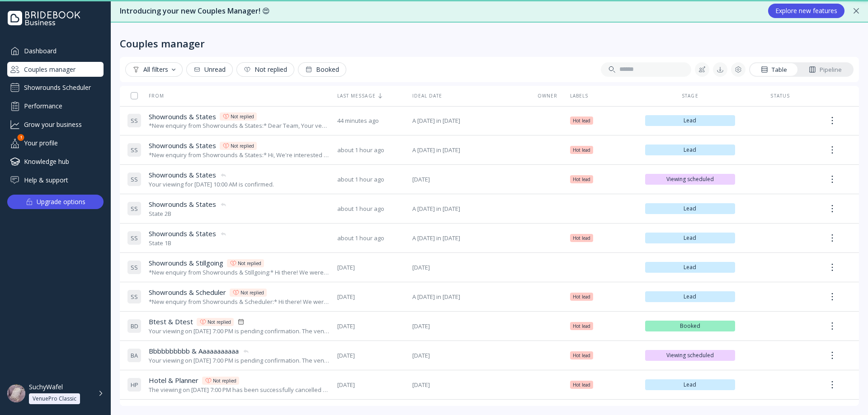
click at [52, 91] on div "Showrounds Scheduler" at bounding box center [55, 87] width 96 height 14
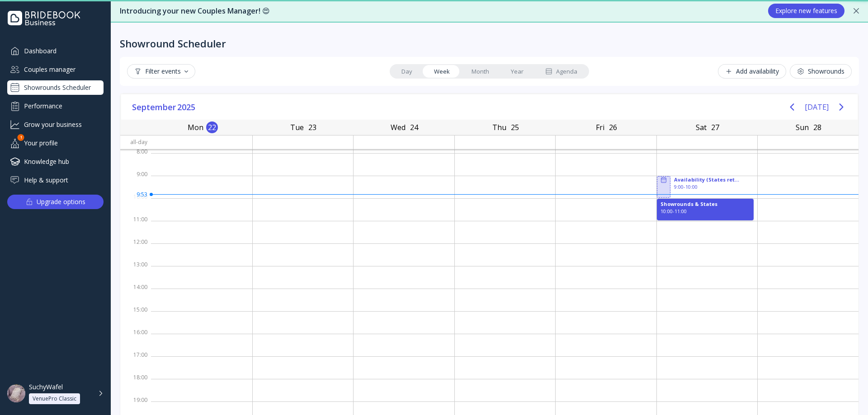
scroll to position [1, 0]
